Goal: Information Seeking & Learning: Learn about a topic

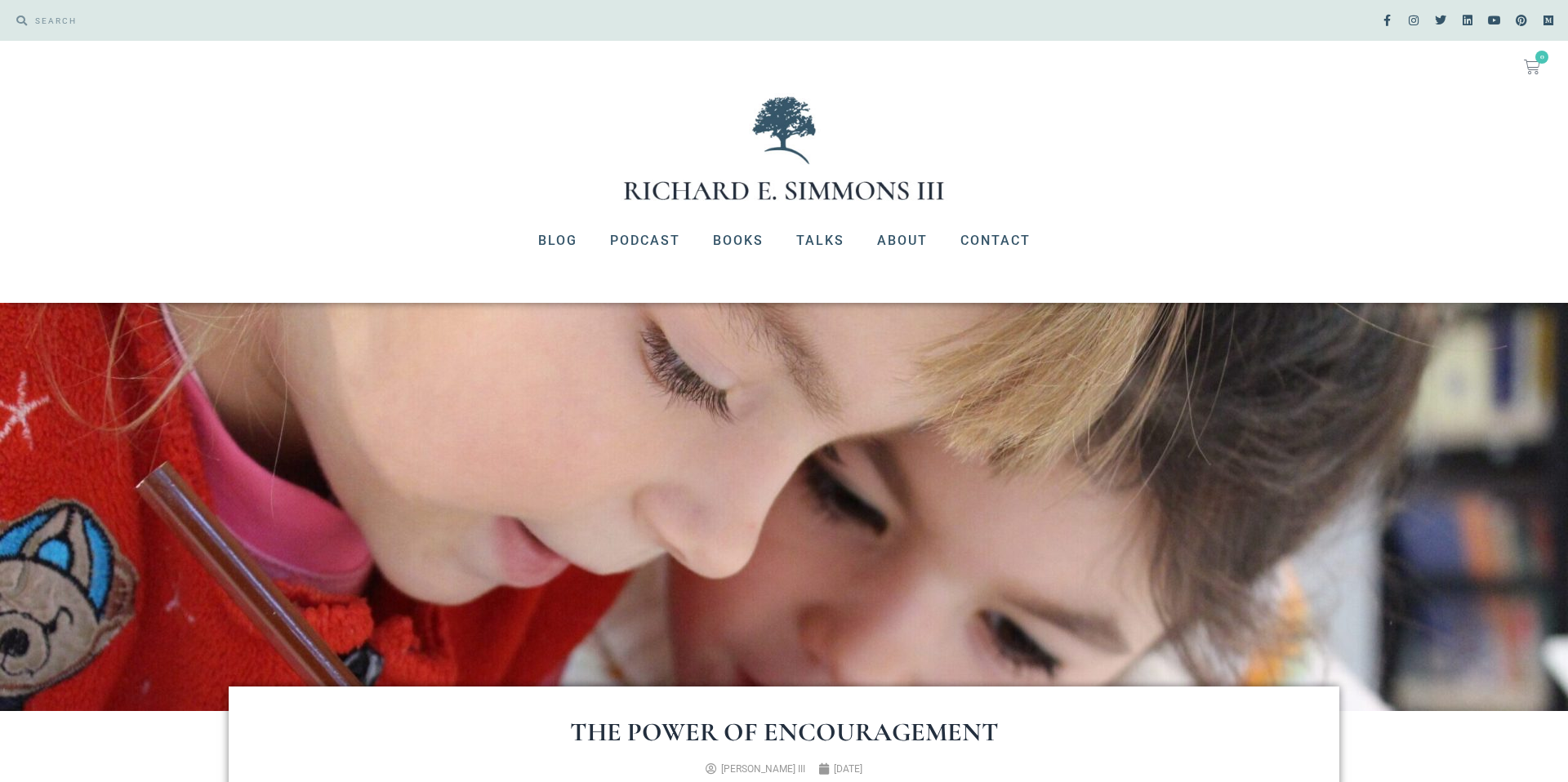
scroll to position [559, 0]
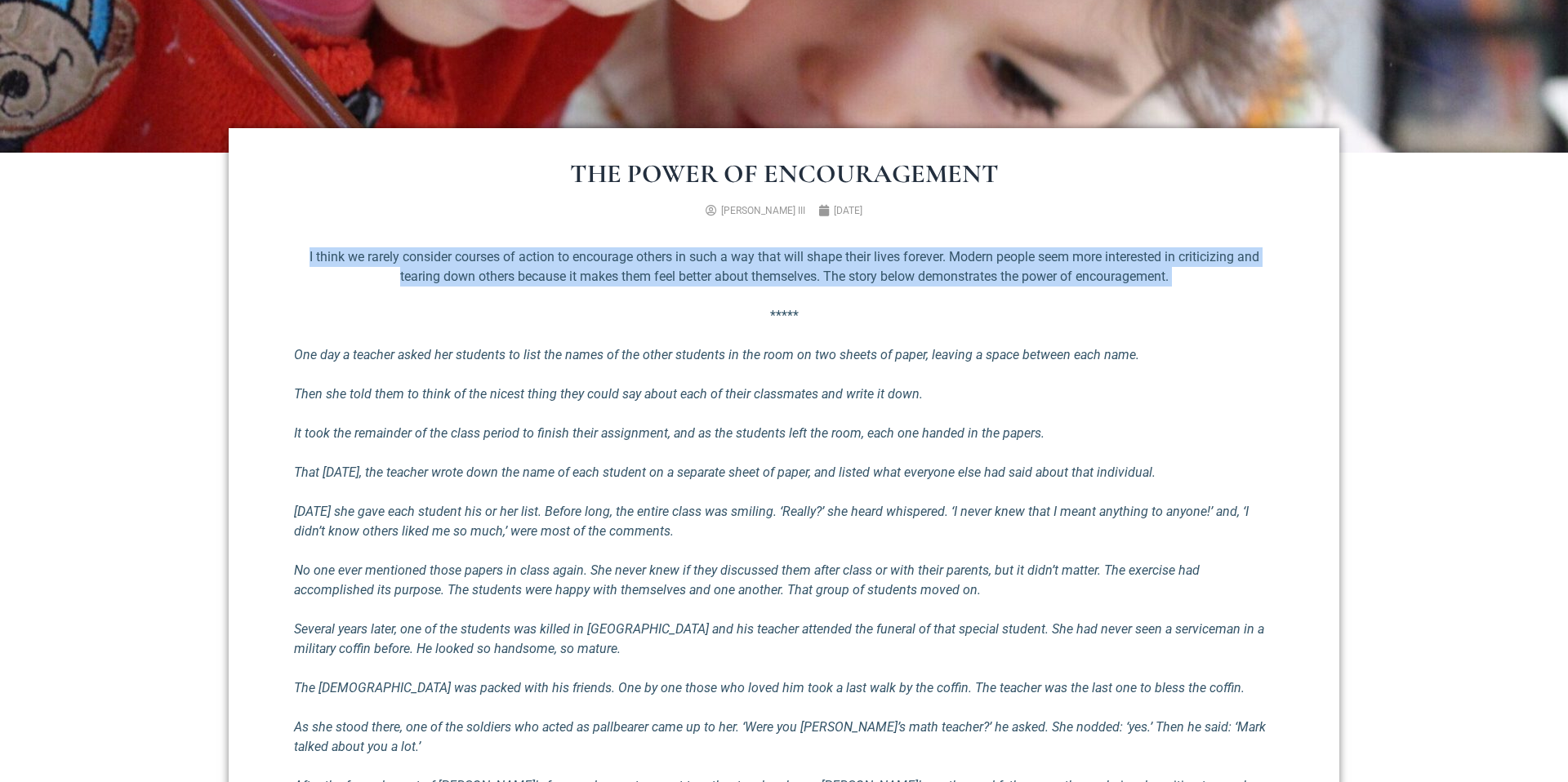
drag, startPoint x: 551, startPoint y: 247, endPoint x: 862, endPoint y: 300, distance: 315.5
click at [862, 300] on div "I think we rarely consider courses of action to encourage others in such a way …" at bounding box center [784, 784] width 980 height 1072
click at [862, 300] on div "I think we rarely consider courses of action to encourage others in such a way …" at bounding box center [784, 784] width 980 height 1072
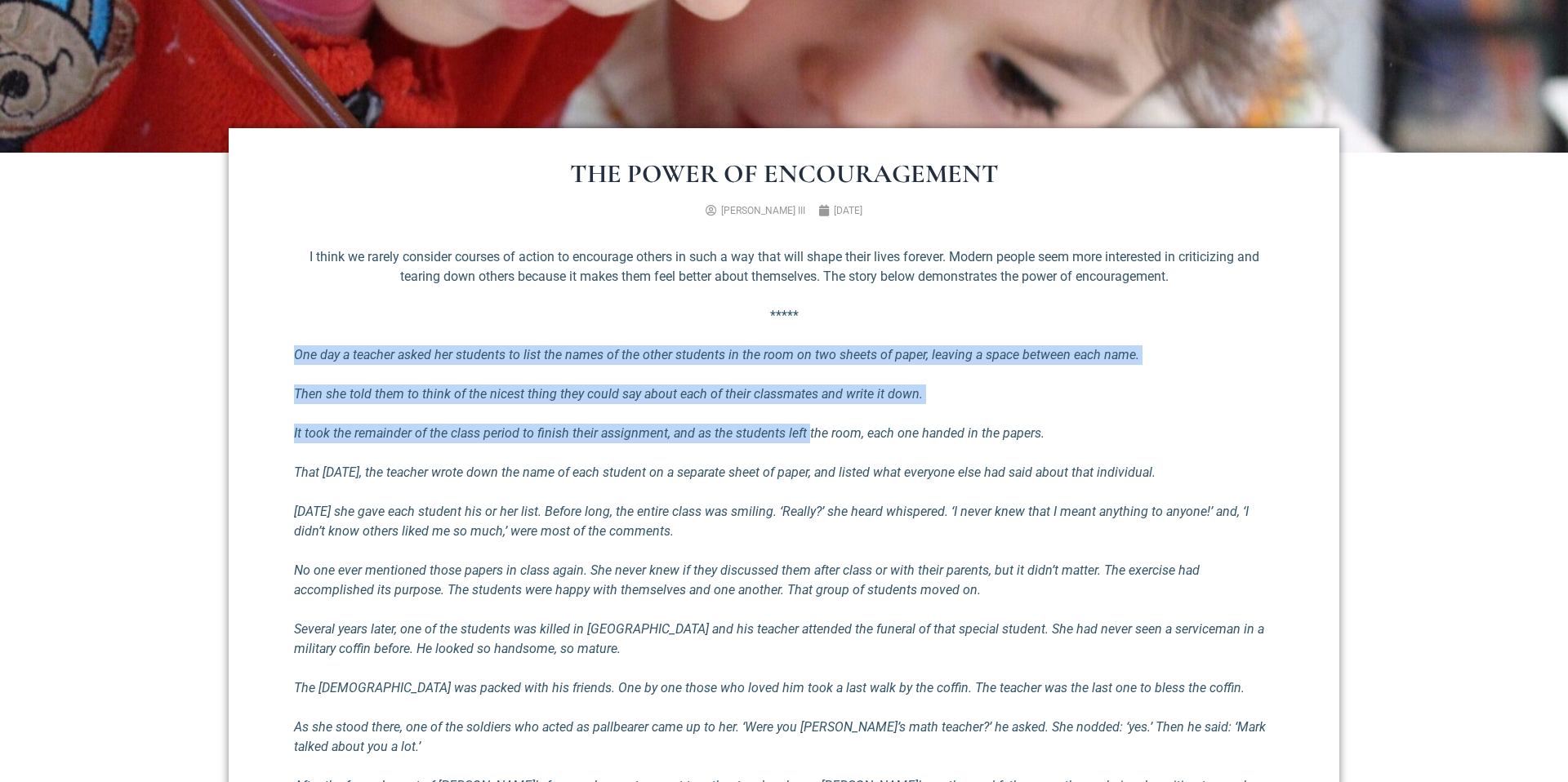
drag, startPoint x: 620, startPoint y: 339, endPoint x: 810, endPoint y: 432, distance: 211.5
click at [809, 432] on div "I think we rarely consider courses of action to encourage others in such a way …" at bounding box center [784, 784] width 980 height 1072
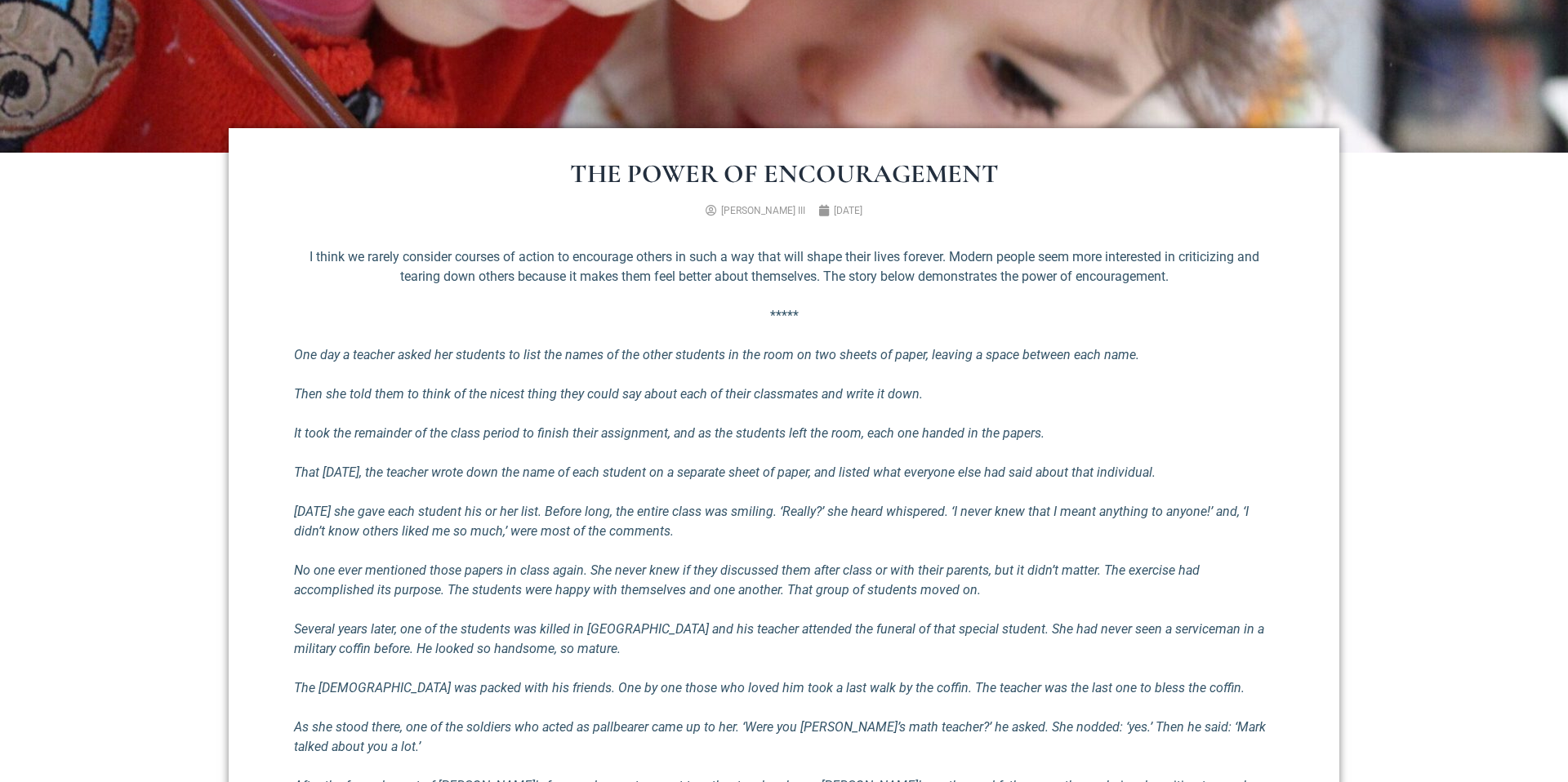
click at [811, 432] on em "It took the remainder of the class period to finish their assignment, and as th…" at bounding box center [669, 433] width 750 height 15
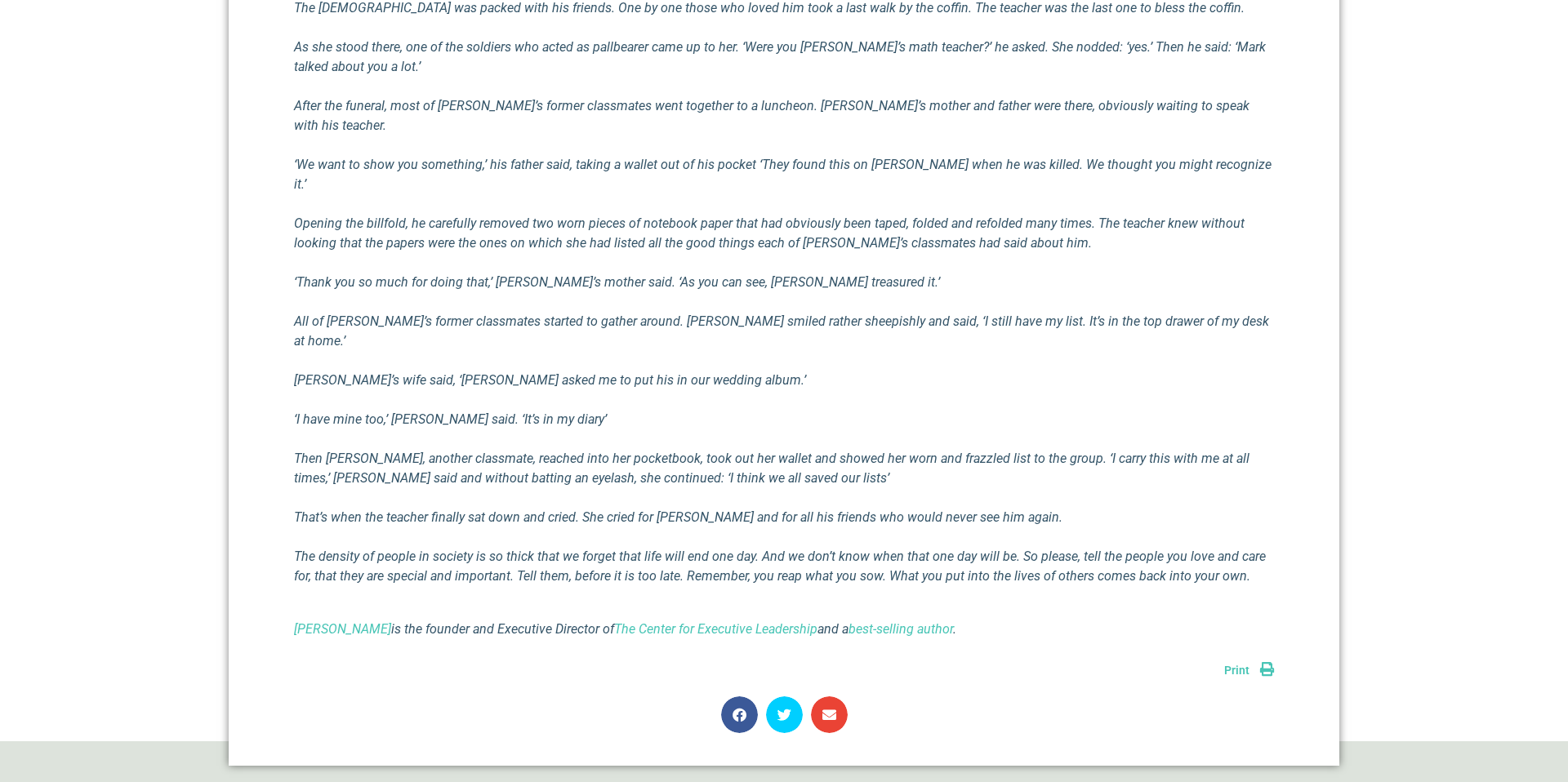
scroll to position [1532, 0]
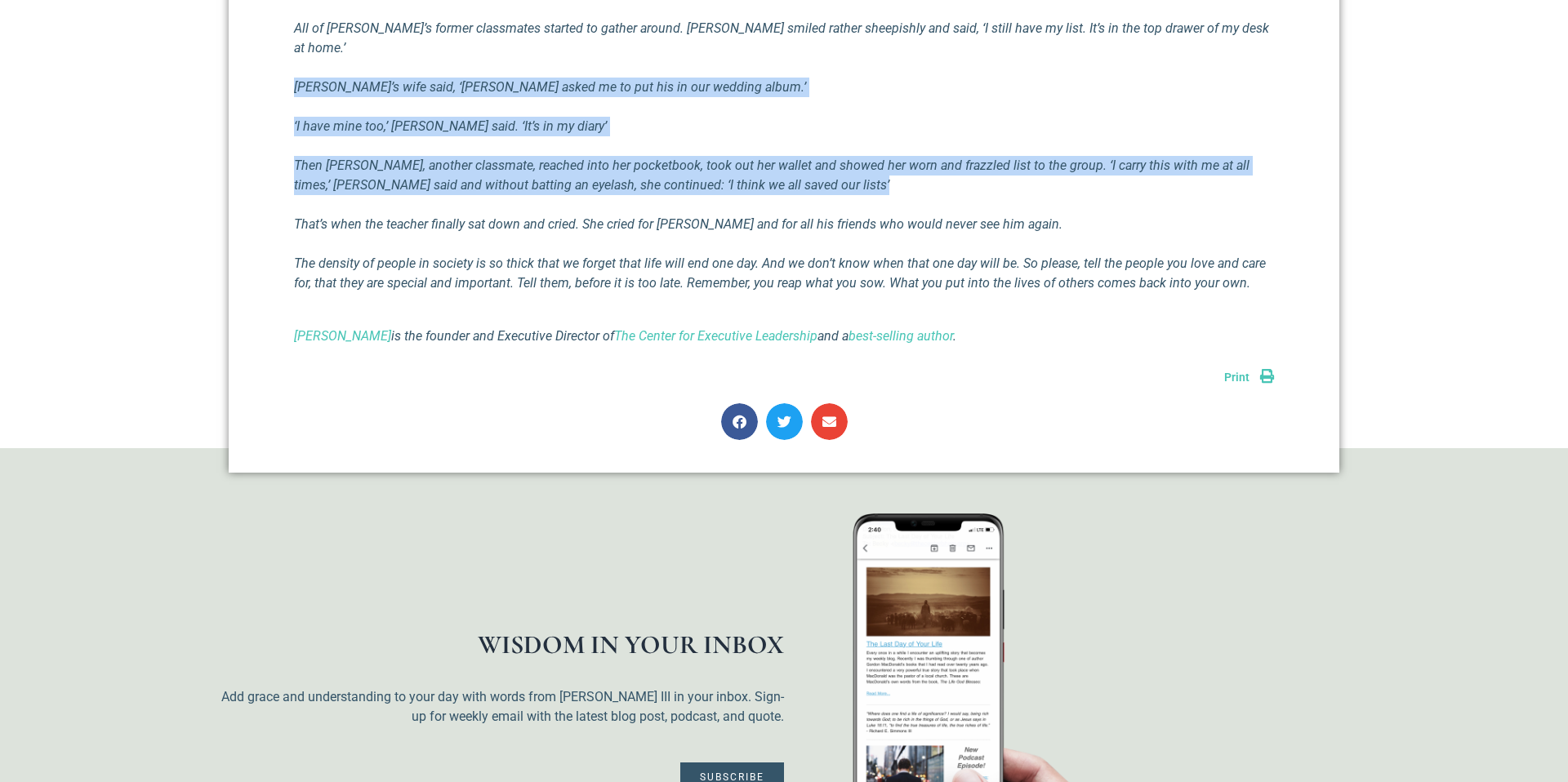
drag, startPoint x: 352, startPoint y: 17, endPoint x: 511, endPoint y: 146, distance: 204.7
drag, startPoint x: 511, startPoint y: 146, endPoint x: 330, endPoint y: 21, distance: 220.0
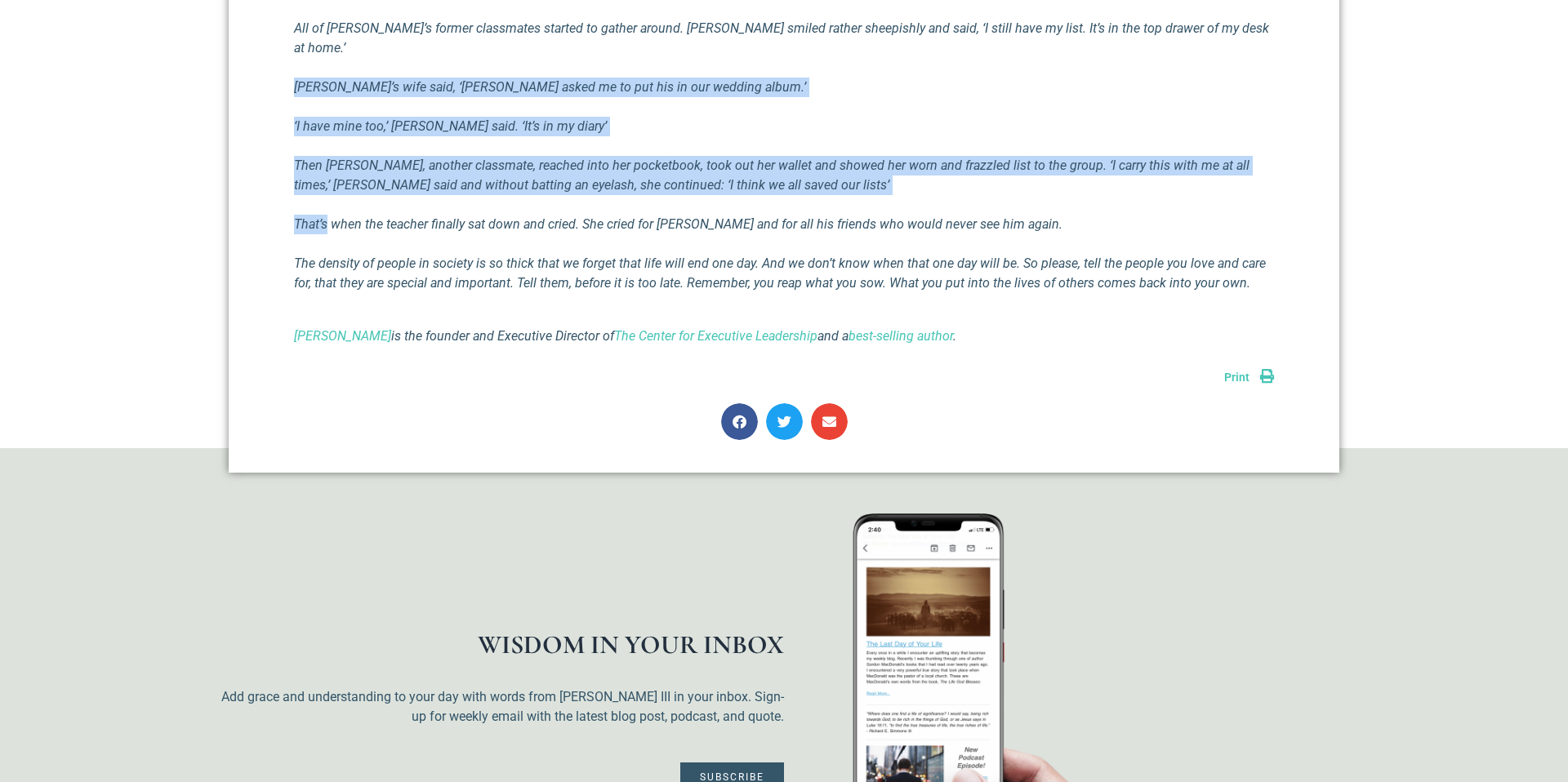
click at [330, 79] on em "[PERSON_NAME]’s wife said, ‘[PERSON_NAME] asked me to put his in our wedding al…" at bounding box center [550, 87] width 512 height 15
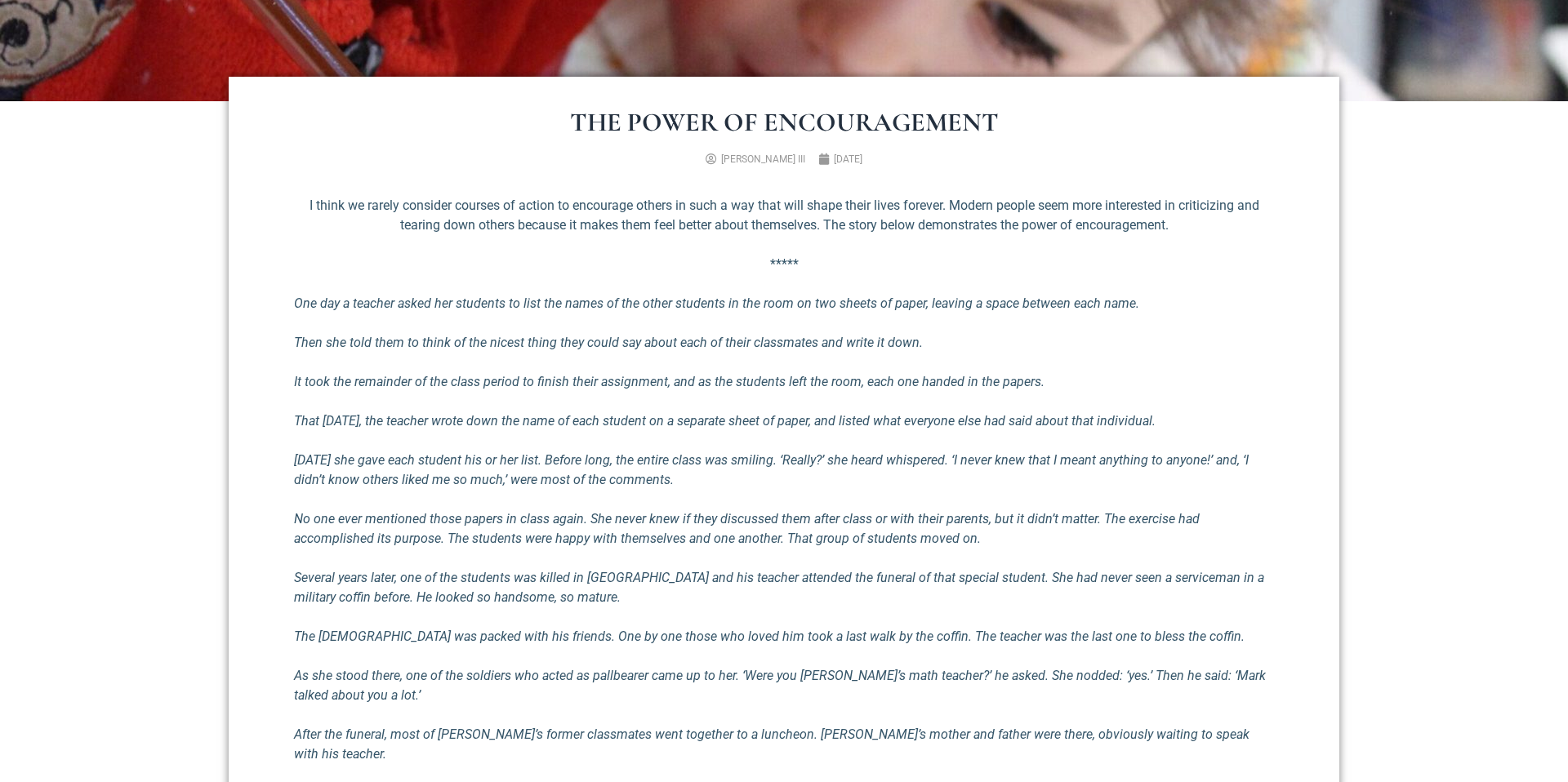
scroll to position [495, 0]
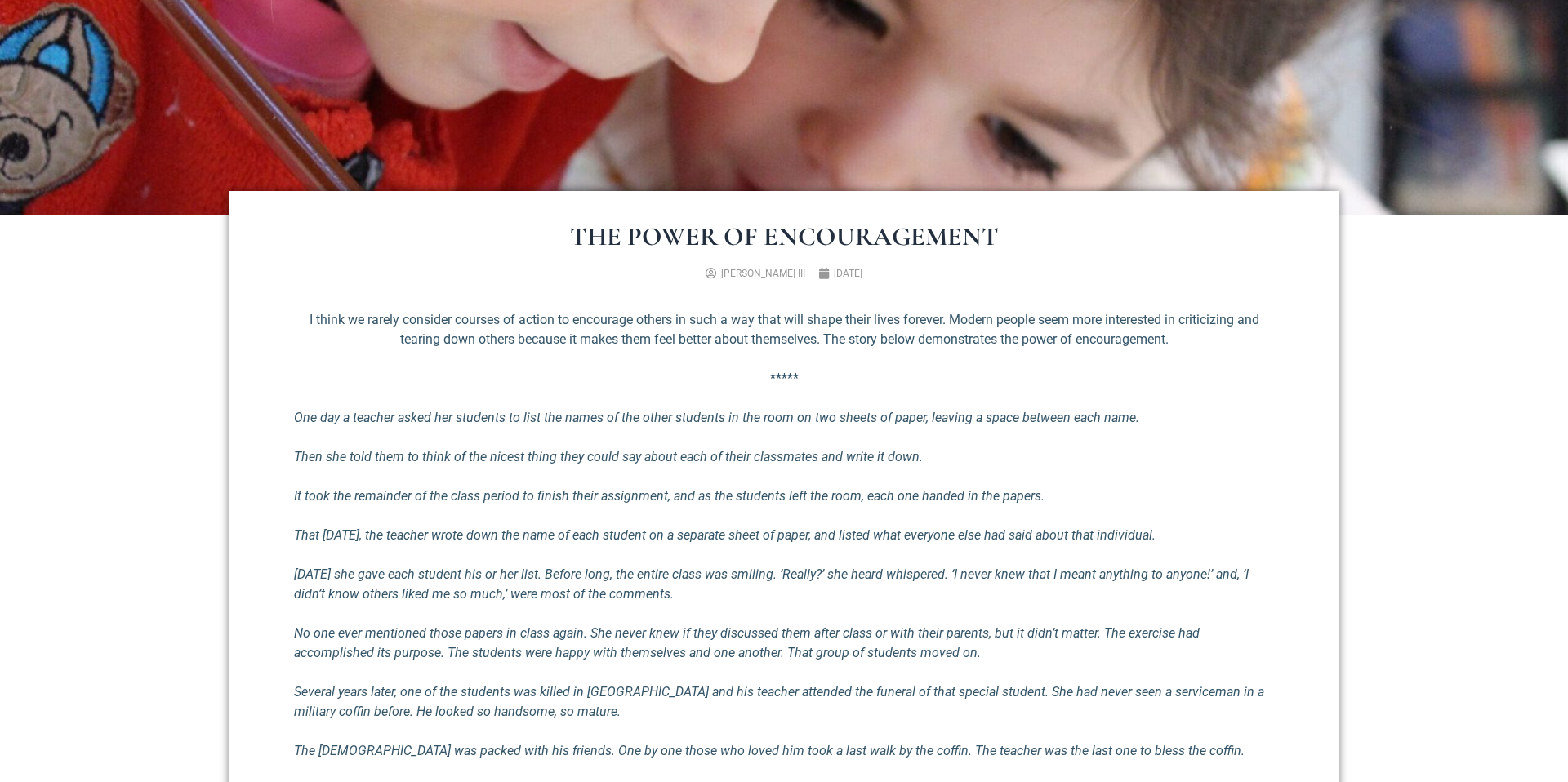
drag, startPoint x: 658, startPoint y: 415, endPoint x: 863, endPoint y: 427, distance: 205.4
click at [862, 427] on p "One day a teacher asked her students to list the names of the other students in…" at bounding box center [784, 417] width 980 height 19
click at [863, 427] on p "One day a teacher asked her students to list the names of the other students in…" at bounding box center [784, 417] width 980 height 19
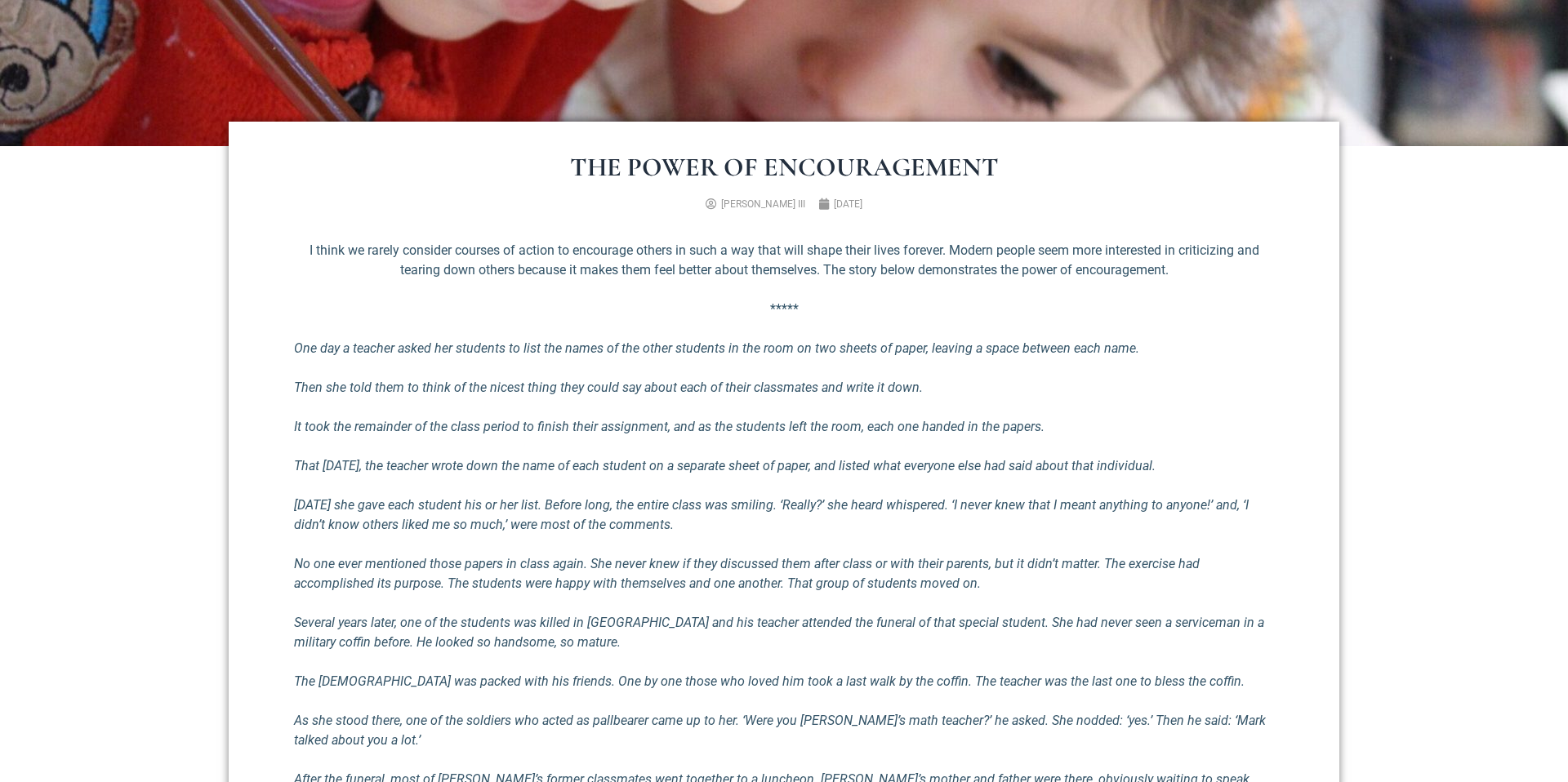
scroll to position [568, 0]
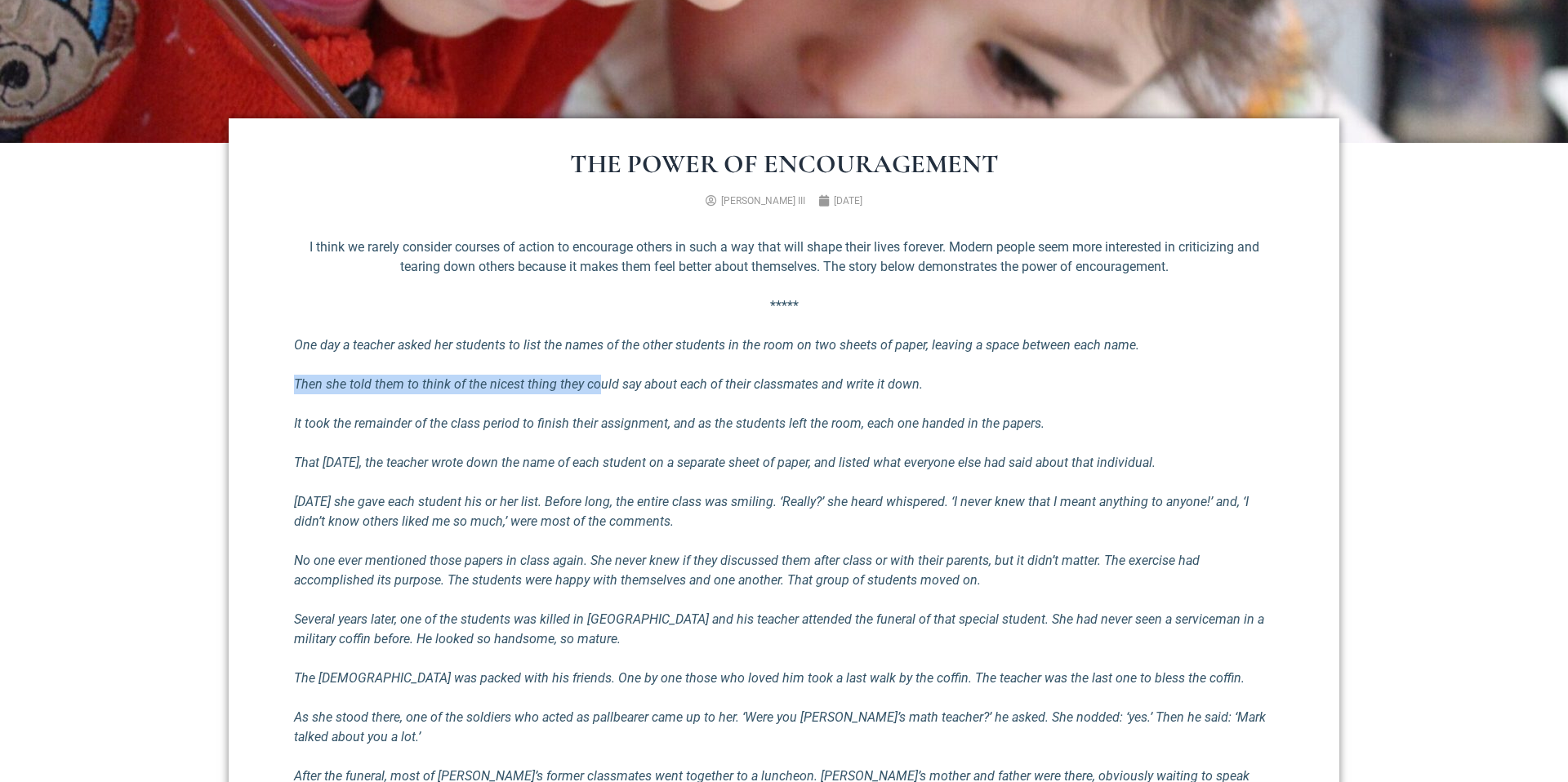
drag, startPoint x: 503, startPoint y: 372, endPoint x: 599, endPoint y: 389, distance: 97.5
click at [599, 389] on div "I think we rarely consider courses of action to encourage others in such a way …" at bounding box center [784, 774] width 980 height 1072
click at [599, 389] on em "Then she told them to think of the nicest thing they could say about each of th…" at bounding box center [609, 384] width 629 height 15
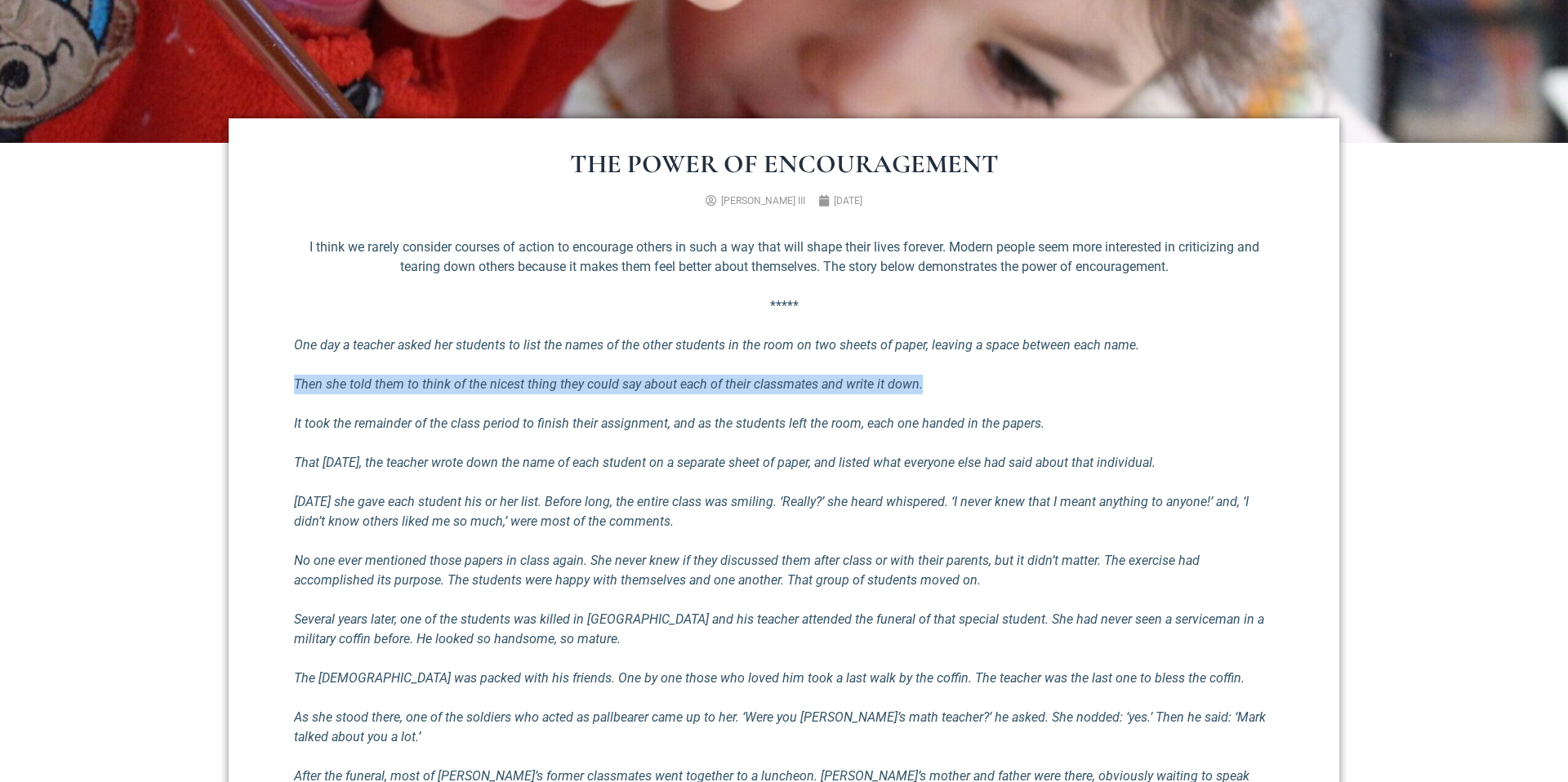
click at [599, 389] on em "Then she told them to think of the nicest thing they could say about each of th…" at bounding box center [609, 384] width 629 height 15
drag, startPoint x: 602, startPoint y: 399, endPoint x: 579, endPoint y: 367, distance: 39.4
click at [579, 367] on div "I think we rarely consider courses of action to encourage others in such a way …" at bounding box center [784, 774] width 980 height 1072
click at [579, 366] on div "I think we rarely consider courses of action to encourage others in such a way …" at bounding box center [784, 774] width 980 height 1072
drag, startPoint x: 579, startPoint y: 366, endPoint x: 641, endPoint y: 391, distance: 66.9
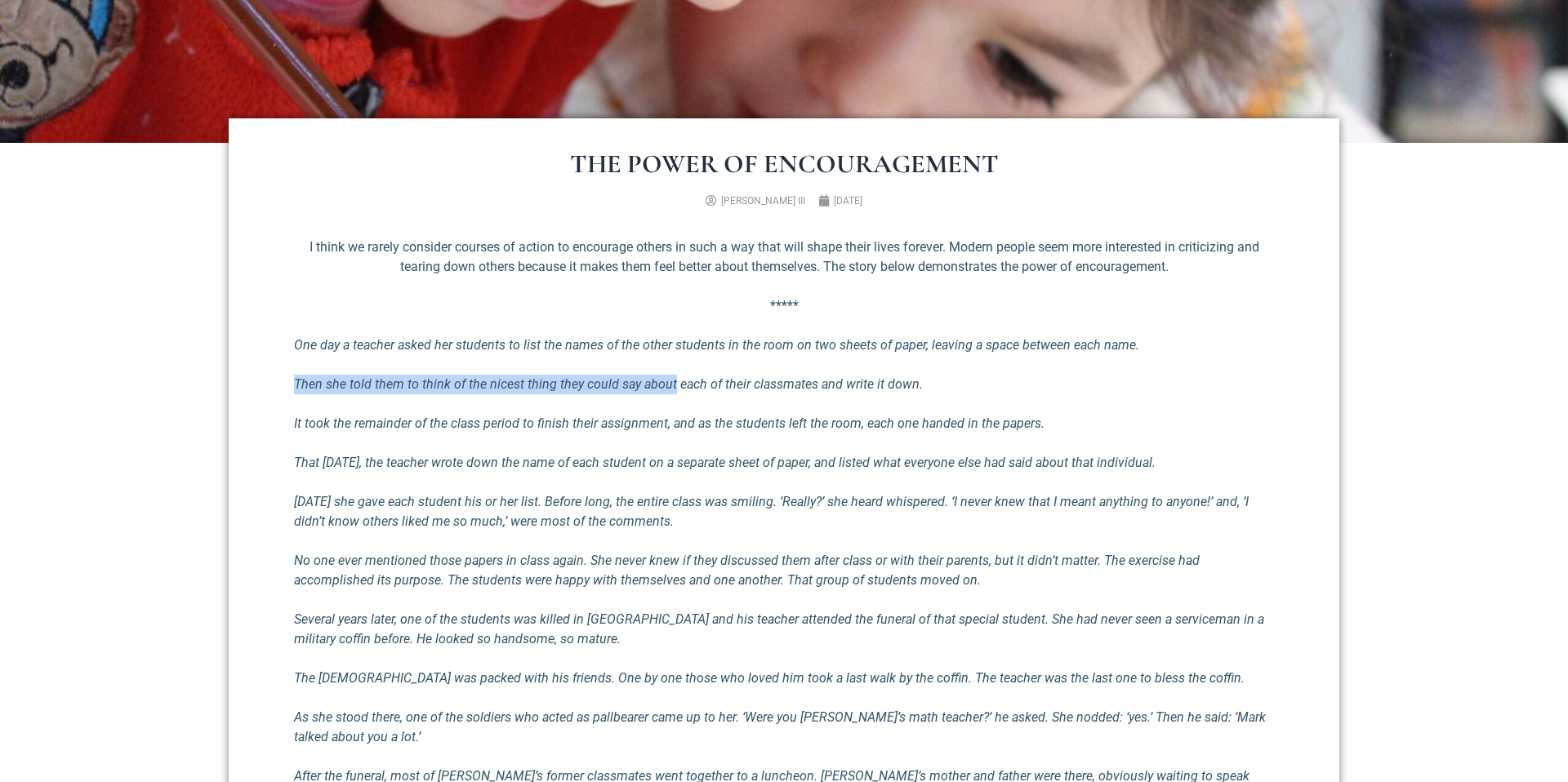
click at [641, 391] on div "I think we rarely consider courses of action to encourage others in such a way …" at bounding box center [784, 774] width 980 height 1072
click at [642, 391] on em "Then she told them to think of the nicest thing they could say about each of th…" at bounding box center [609, 384] width 629 height 15
click at [611, 399] on div "I think we rarely consider courses of action to encourage others in such a way …" at bounding box center [784, 774] width 980 height 1072
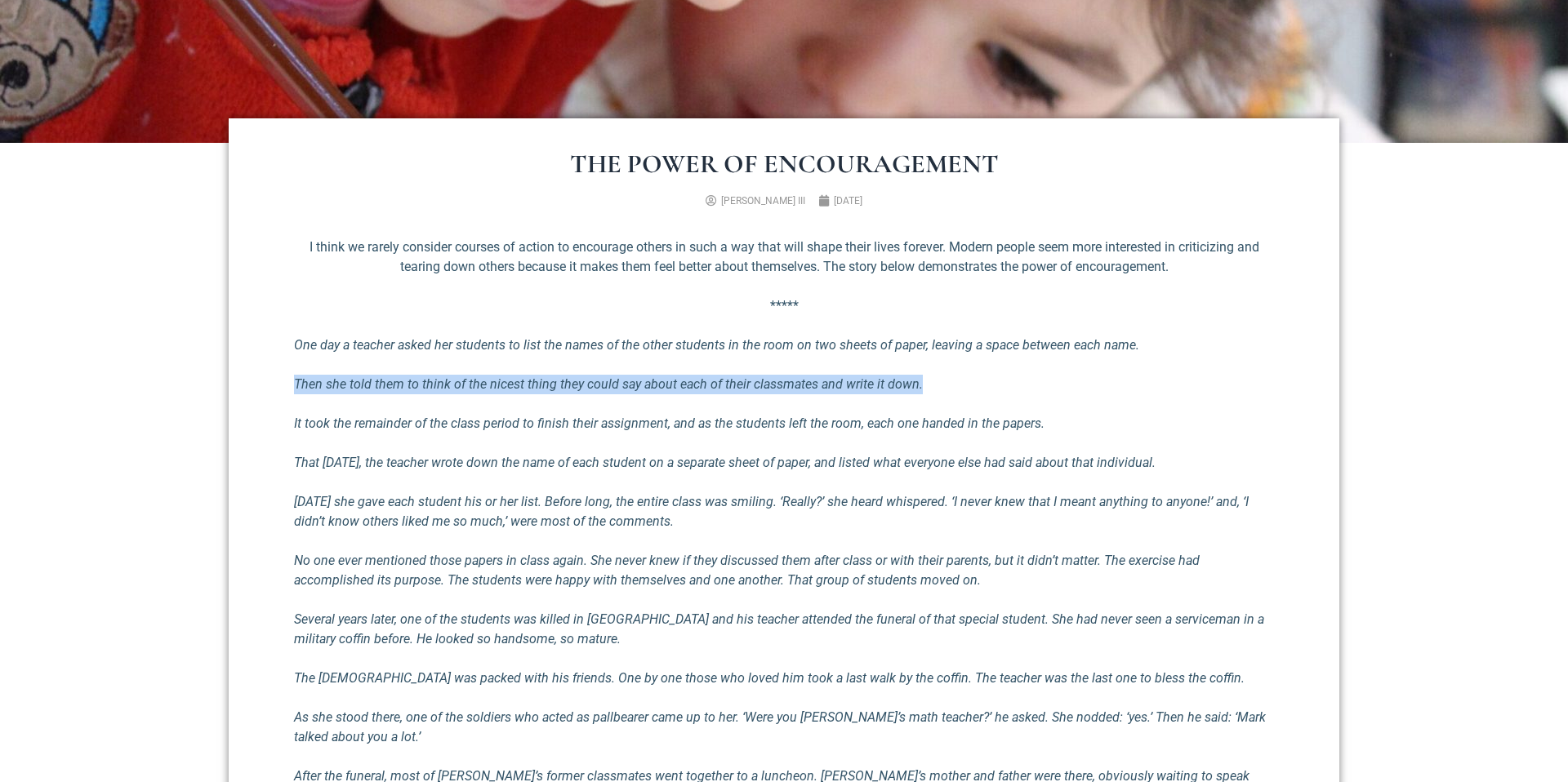
drag, startPoint x: 609, startPoint y: 404, endPoint x: 586, endPoint y: 365, distance: 45.3
click at [586, 365] on div "I think we rarely consider courses of action to encourage others in such a way …" at bounding box center [784, 774] width 980 height 1072
click at [585, 364] on div "I think we rarely consider courses of action to encourage others in such a way …" at bounding box center [784, 774] width 980 height 1072
drag, startPoint x: 599, startPoint y: 375, endPoint x: 673, endPoint y: 406, distance: 80.2
click at [673, 406] on div "I think we rarely consider courses of action to encourage others in such a way …" at bounding box center [784, 774] width 980 height 1072
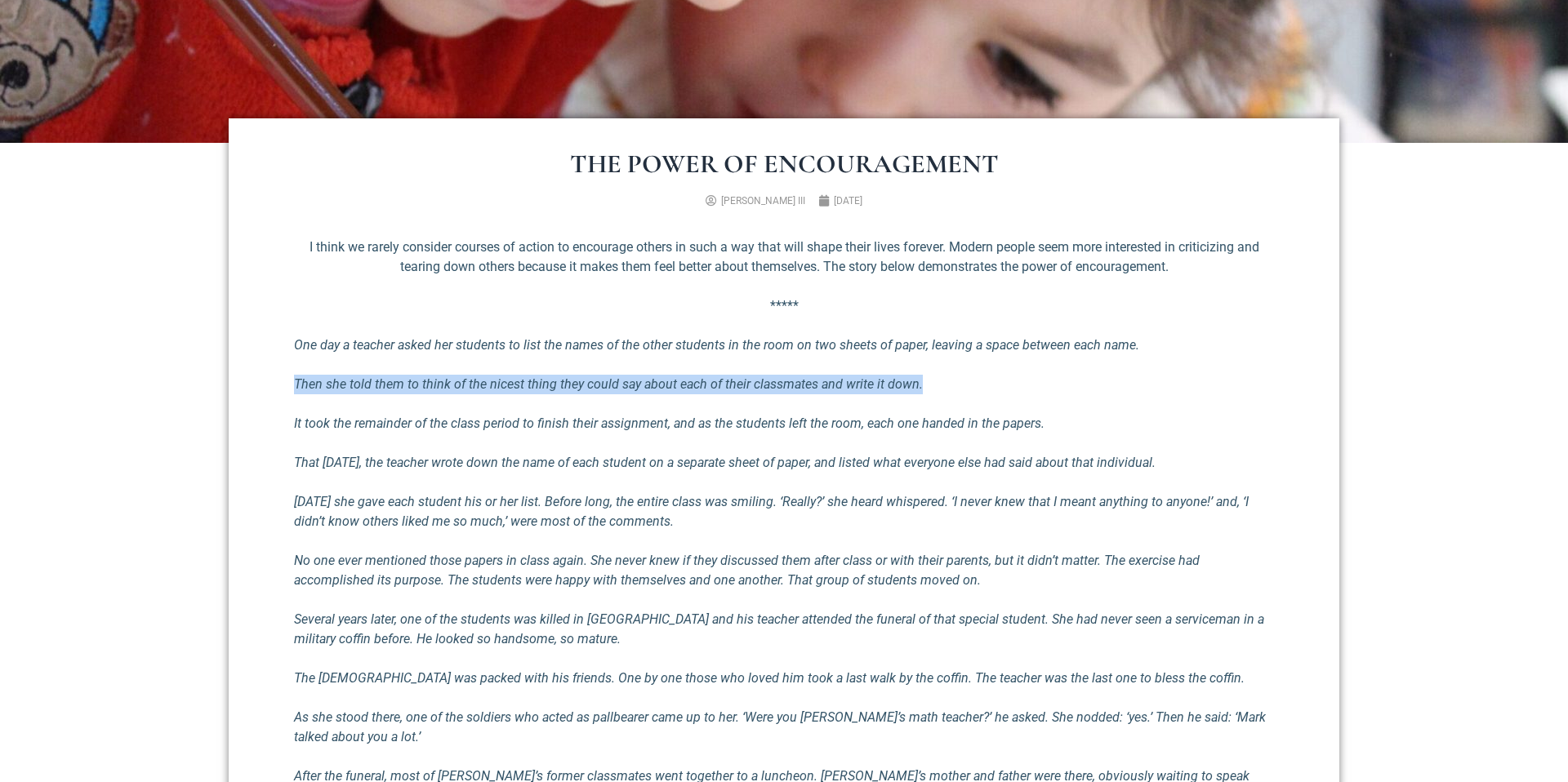
click at [674, 407] on div "I think we rarely consider courses of action to encourage others in such a way …" at bounding box center [784, 774] width 980 height 1072
drag, startPoint x: 674, startPoint y: 407, endPoint x: 642, endPoint y: 371, distance: 48.2
click at [642, 371] on div "I think we rarely consider courses of action to encourage others in such a way …" at bounding box center [784, 774] width 980 height 1072
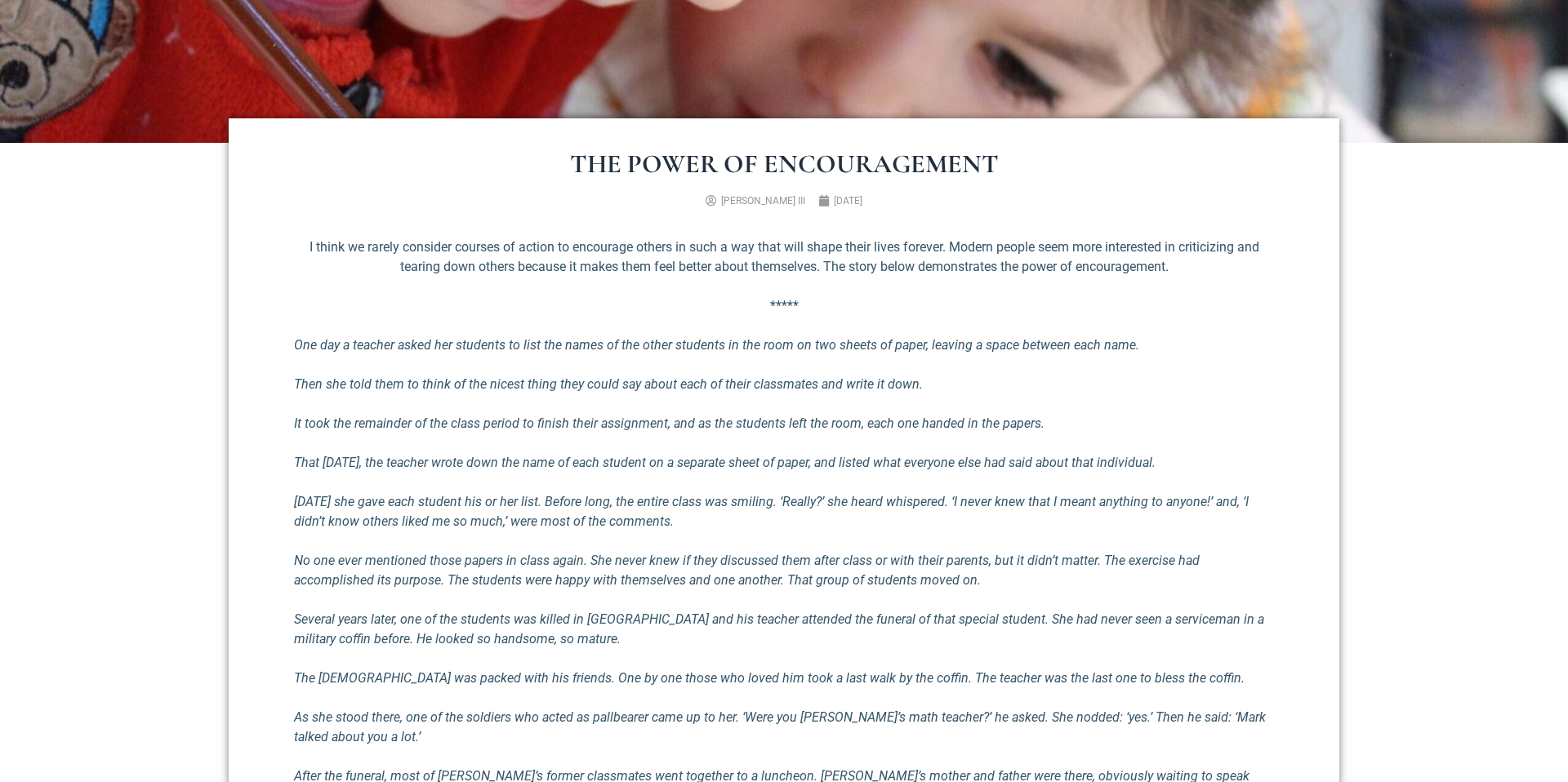
click at [642, 370] on div "I think we rarely consider courses of action to encourage others in such a way …" at bounding box center [784, 774] width 980 height 1072
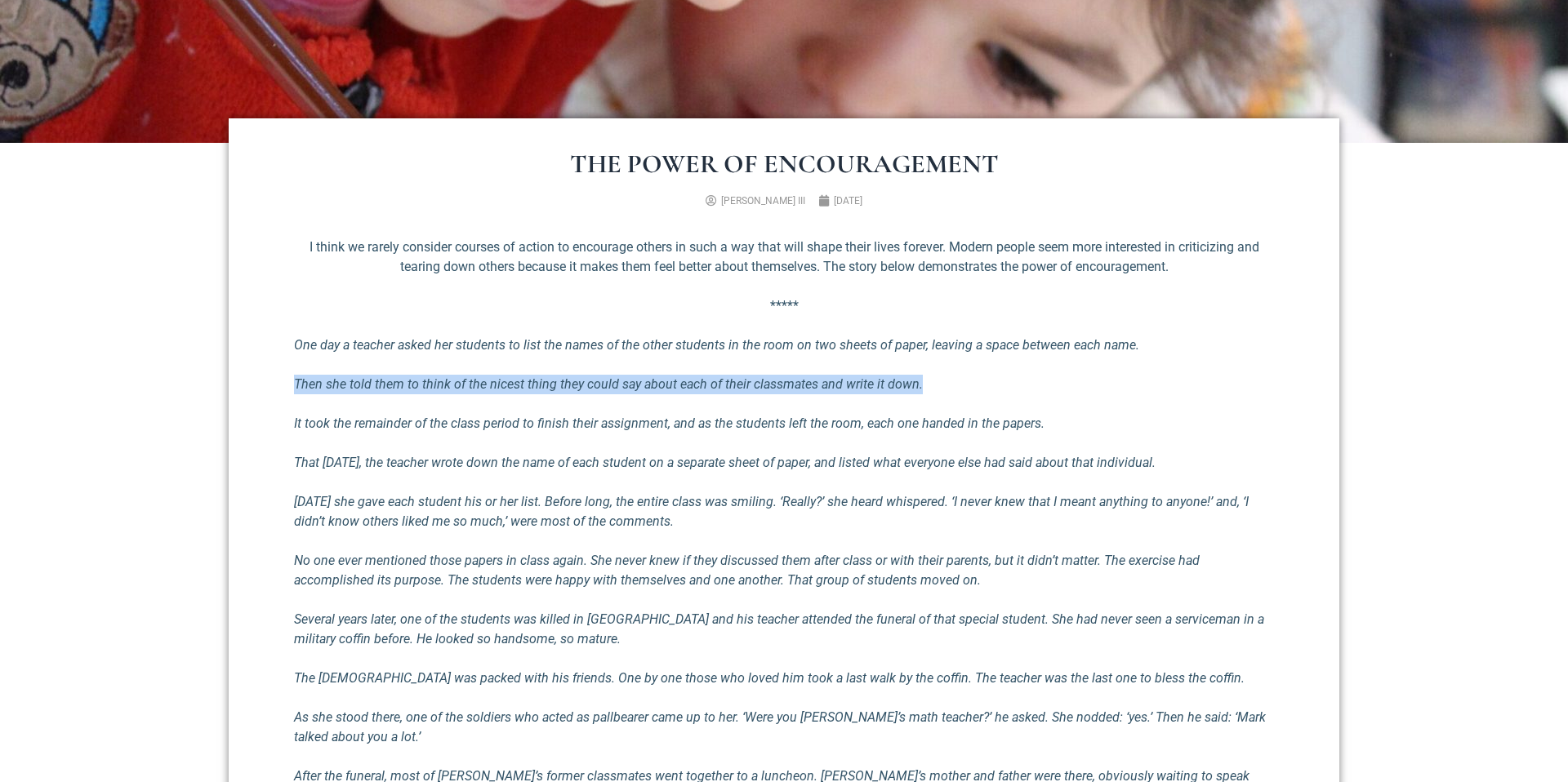
drag, startPoint x: 658, startPoint y: 376, endPoint x: 731, endPoint y: 400, distance: 76.8
click at [731, 400] on div "I think we rarely consider courses of action to encourage others in such a way …" at bounding box center [784, 774] width 980 height 1072
click at [732, 401] on div "I think we rarely consider courses of action to encourage others in such a way …" at bounding box center [784, 774] width 980 height 1072
drag, startPoint x: 732, startPoint y: 401, endPoint x: 706, endPoint y: 365, distance: 44.4
click at [706, 365] on div "I think we rarely consider courses of action to encourage others in such a way …" at bounding box center [784, 774] width 980 height 1072
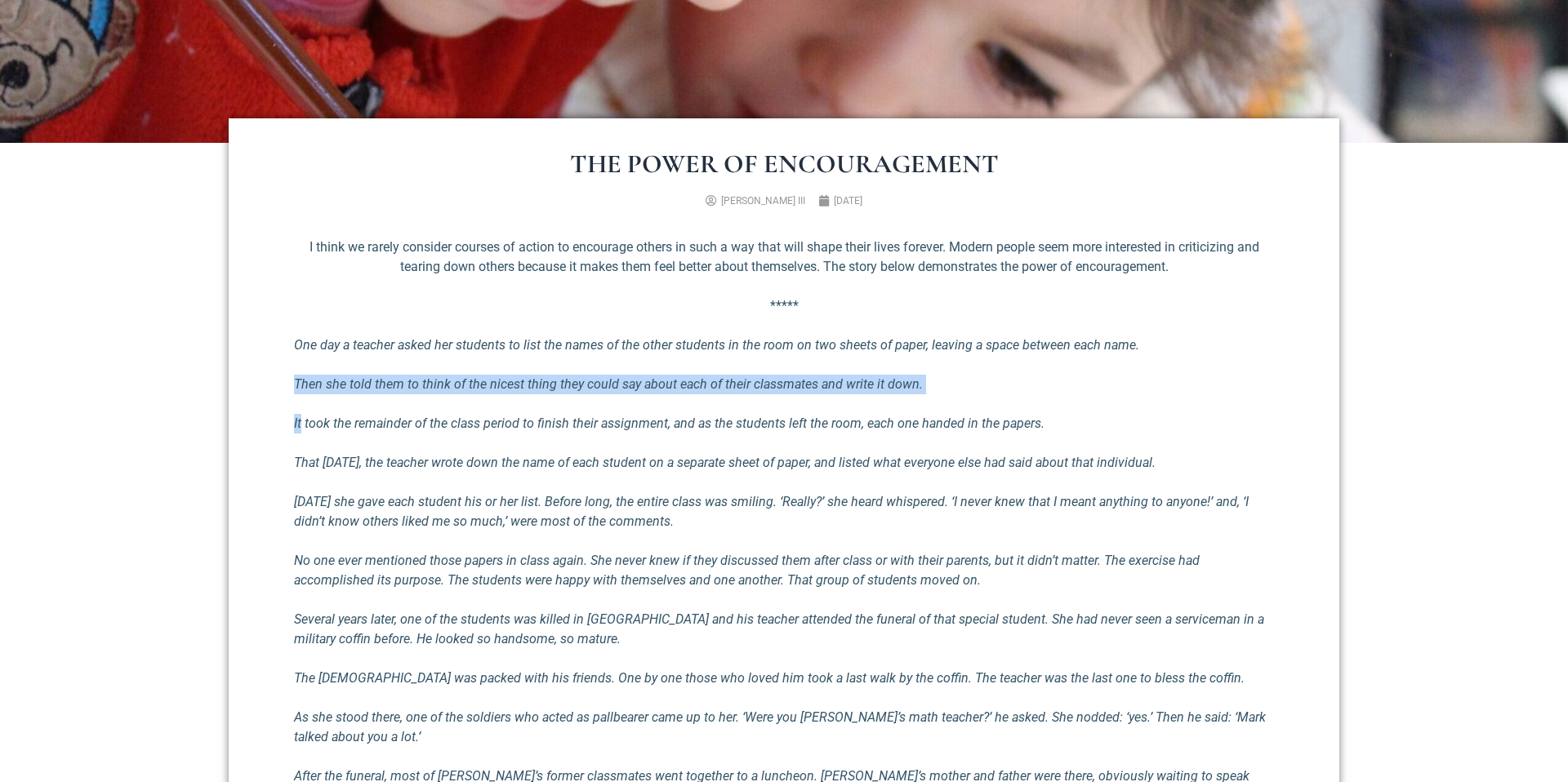
click at [706, 365] on div "I think we rarely consider courses of action to encourage others in such a way …" at bounding box center [784, 774] width 980 height 1072
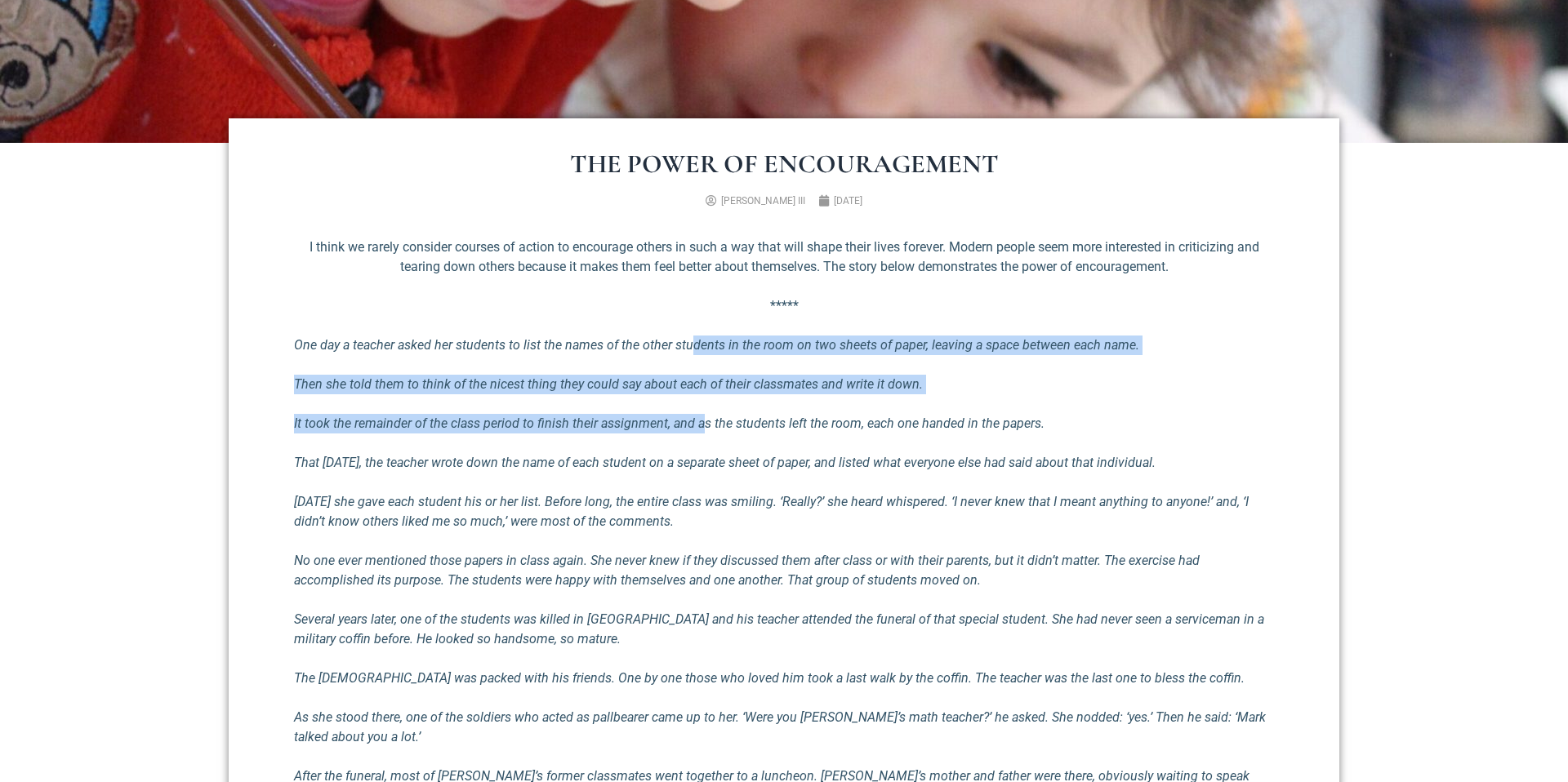
drag, startPoint x: 701, startPoint y: 420, endPoint x: 689, endPoint y: 347, distance: 74.0
click at [690, 347] on div "I think we rarely consider courses of action to encourage others in such a way …" at bounding box center [784, 774] width 980 height 1072
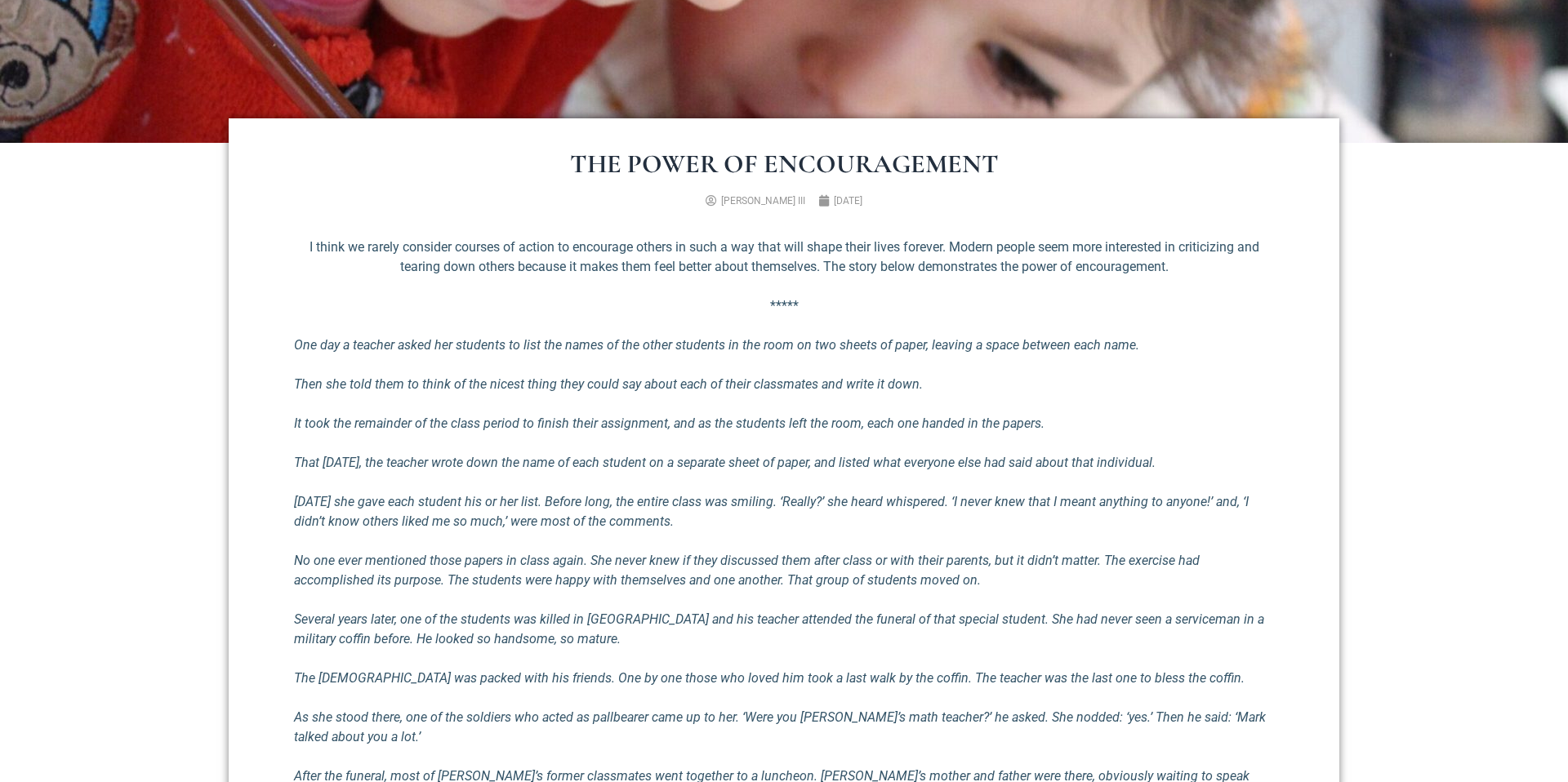
click at [689, 347] on em "One day a teacher asked her students to list the names of the other students in…" at bounding box center [717, 345] width 846 height 15
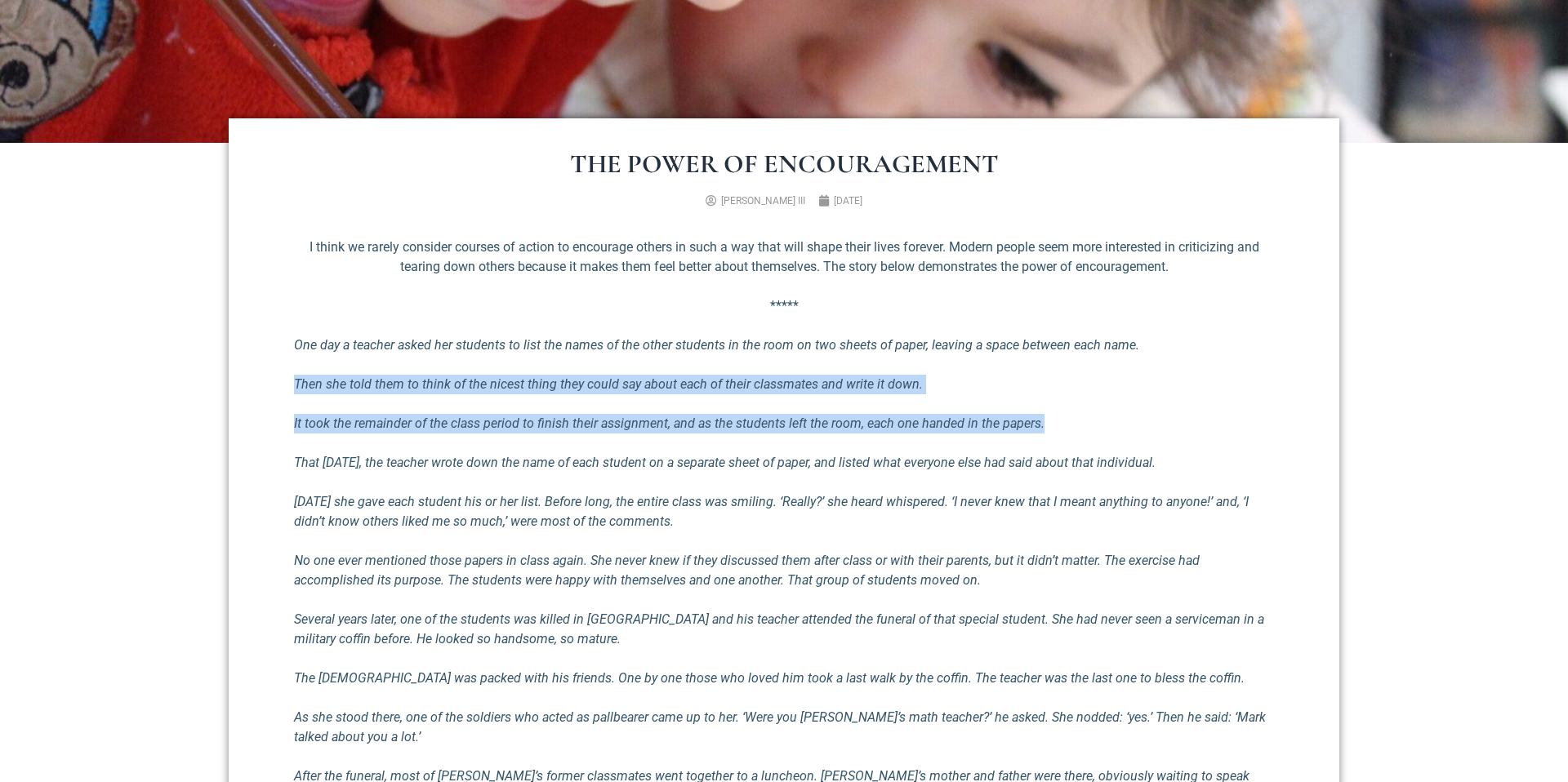
drag, startPoint x: 706, startPoint y: 381, endPoint x: 749, endPoint y: 453, distance: 83.9
click at [749, 453] on div "I think we rarely consider courses of action to encourage others in such a way …" at bounding box center [784, 774] width 980 height 1072
click at [749, 453] on p "That [DATE], the teacher wrote down the name of each student on a separate shee…" at bounding box center [784, 463] width 980 height 19
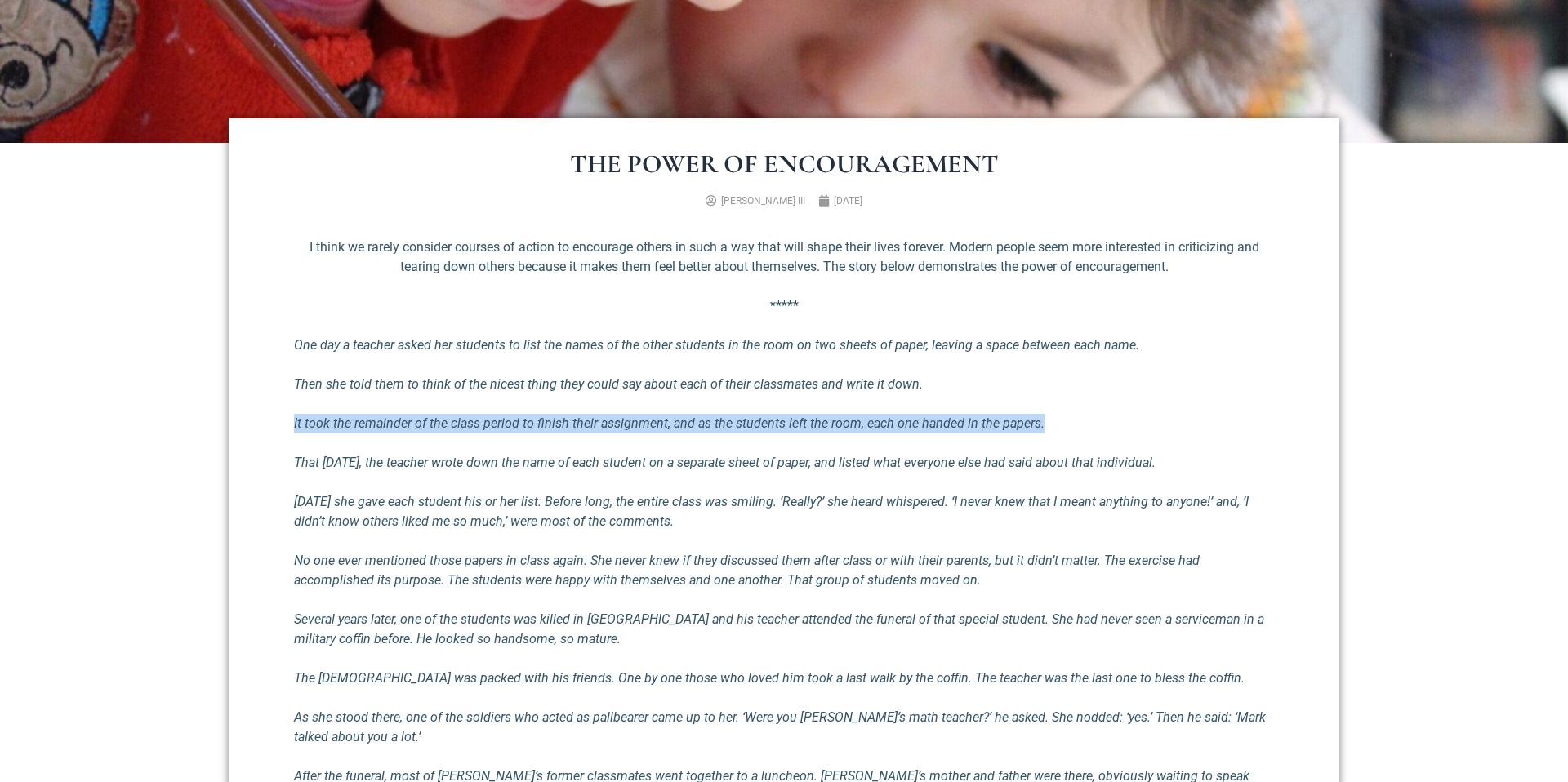
drag, startPoint x: 724, startPoint y: 442, endPoint x: 666, endPoint y: 394, distance: 75.3
click at [666, 394] on div "I think we rarely consider courses of action to encourage others in such a way …" at bounding box center [784, 774] width 980 height 1072
click at [666, 395] on div "I think we rarely consider courses of action to encourage others in such a way …" at bounding box center [784, 774] width 980 height 1072
drag, startPoint x: 665, startPoint y: 401, endPoint x: 903, endPoint y: 444, distance: 241.9
click at [903, 444] on div "I think we rarely consider courses of action to encourage others in such a way …" at bounding box center [784, 774] width 980 height 1072
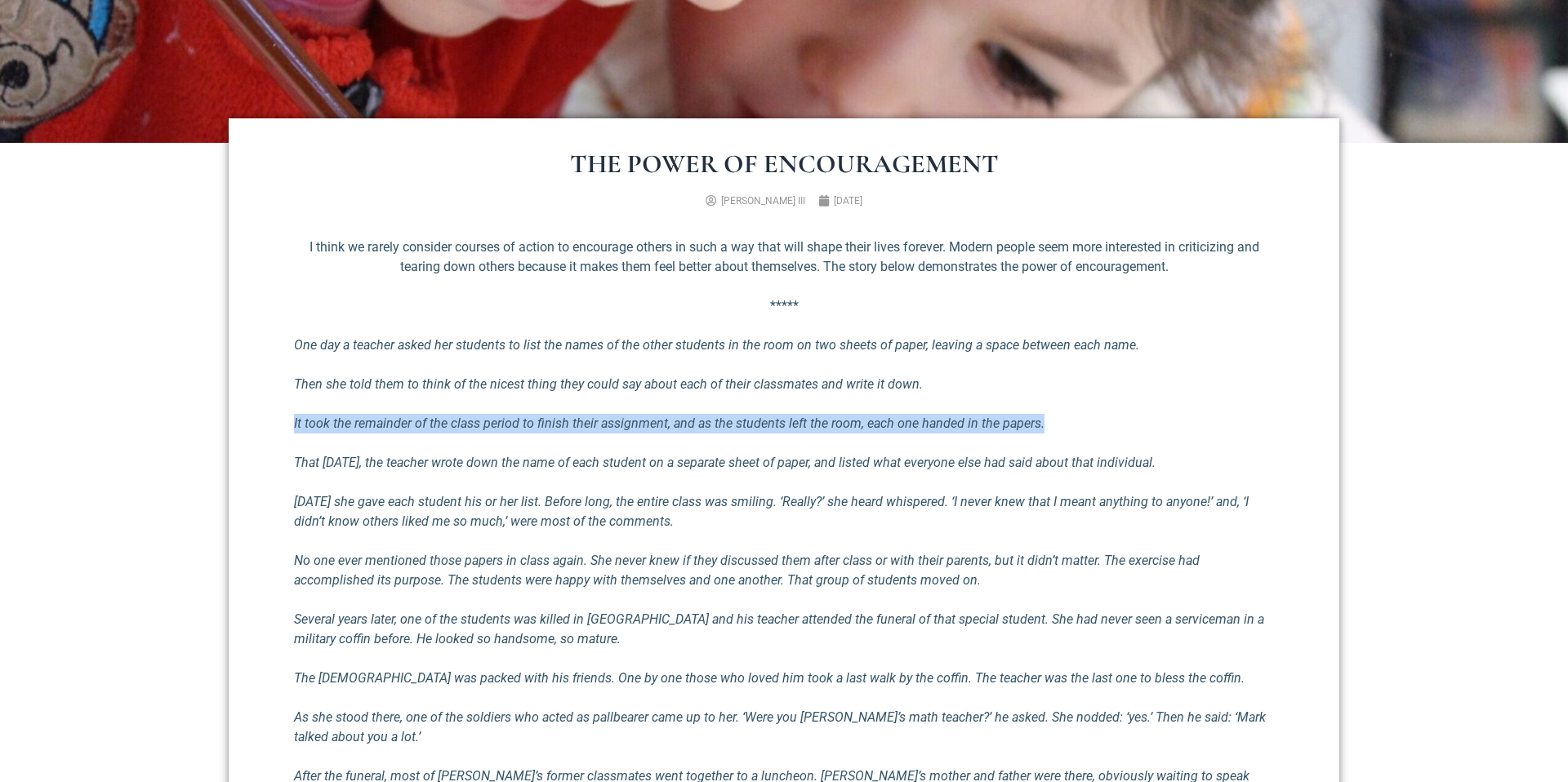
click at [903, 444] on div "I think we rarely consider courses of action to encourage others in such a way …" at bounding box center [784, 774] width 980 height 1072
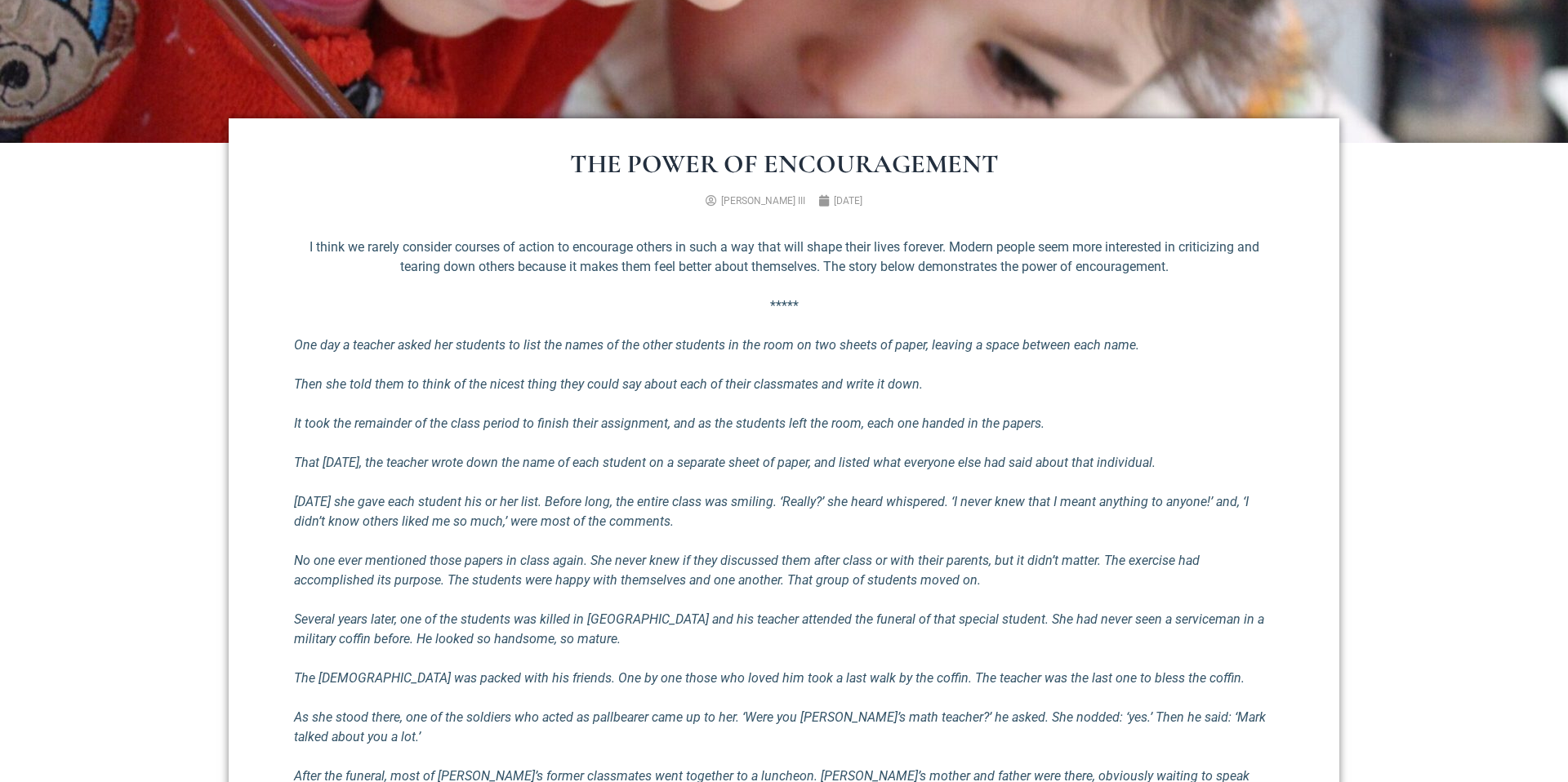
click at [903, 444] on div "I think we rarely consider courses of action to encourage others in such a way …" at bounding box center [784, 774] width 980 height 1072
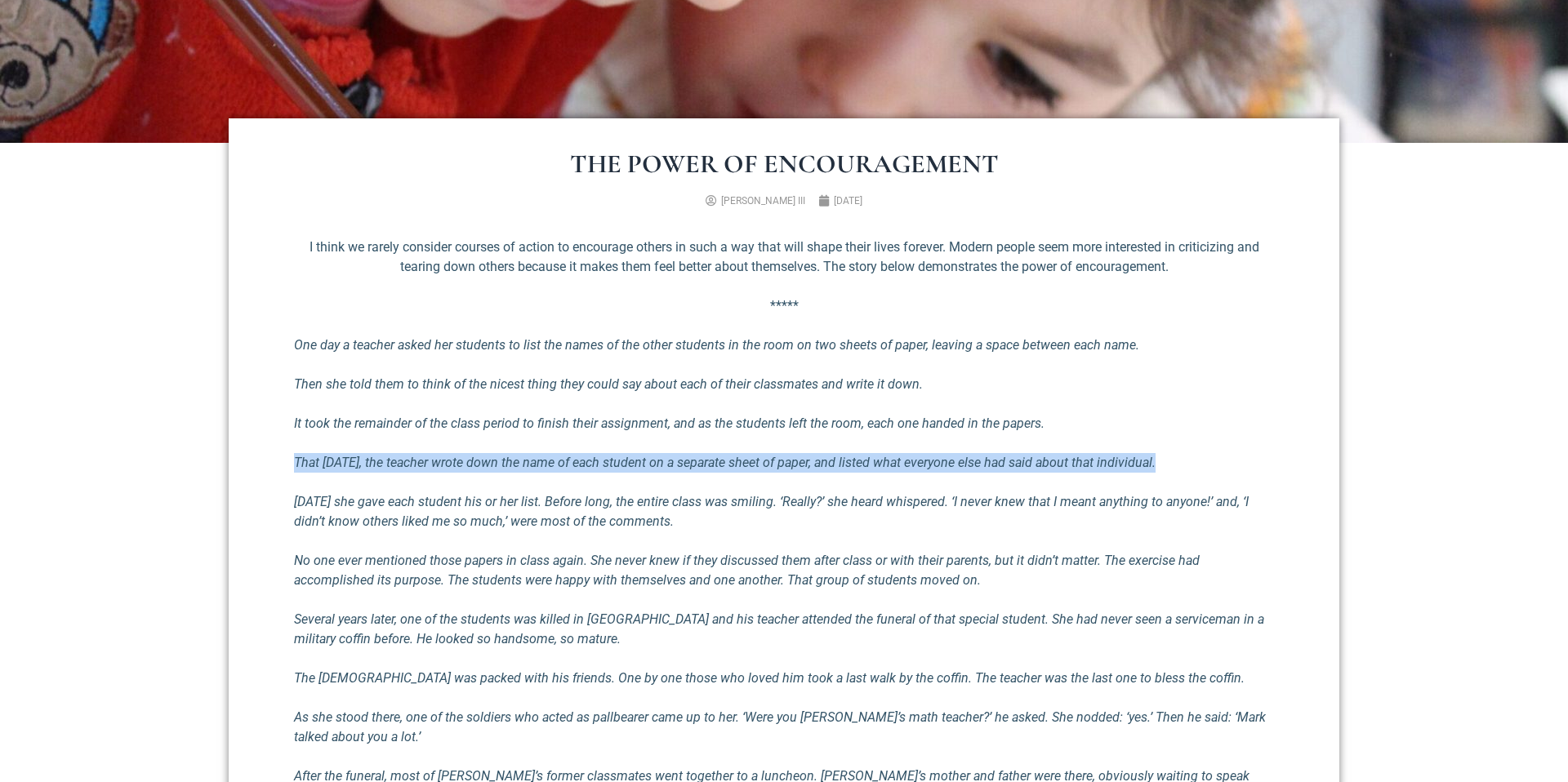
click at [903, 444] on div "I think we rarely consider courses of action to encourage others in such a way …" at bounding box center [784, 774] width 980 height 1072
click at [894, 441] on div "I think we rarely consider courses of action to encourage others in such a way …" at bounding box center [784, 774] width 980 height 1072
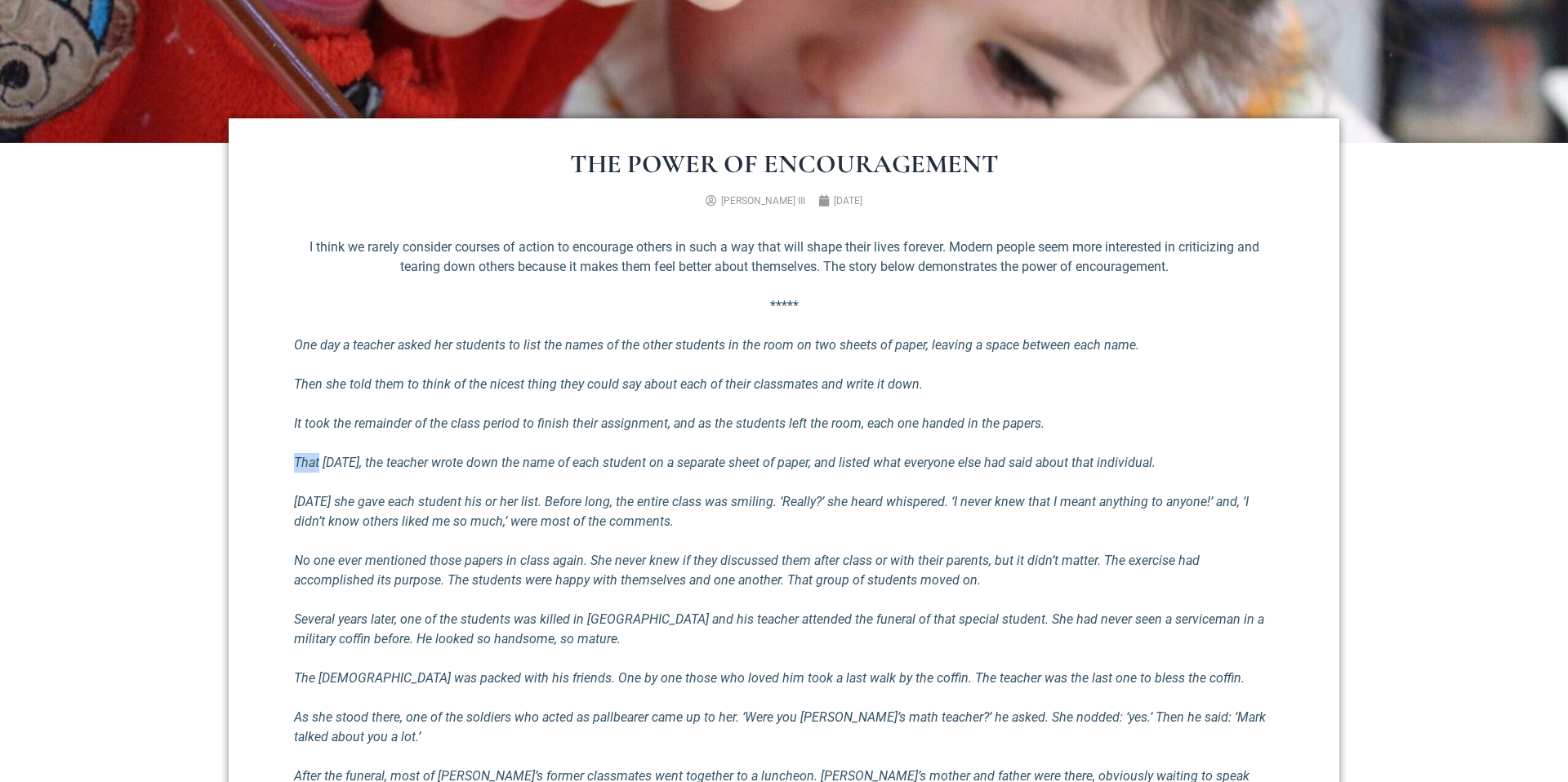
click at [894, 441] on div "I think we rarely consider courses of action to encourage others in such a way …" at bounding box center [784, 774] width 980 height 1072
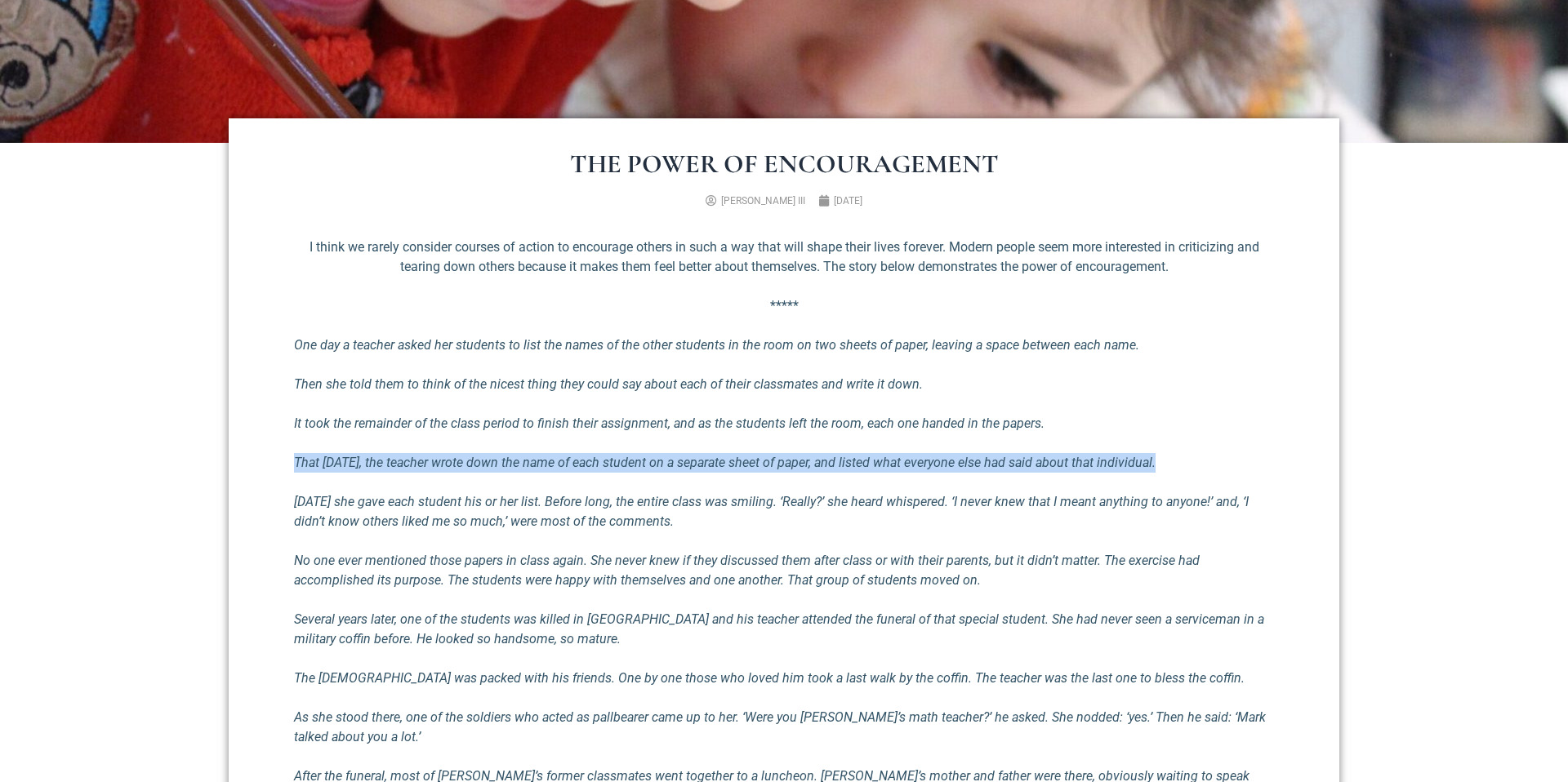
click at [894, 441] on div "I think we rarely consider courses of action to encourage others in such a way …" at bounding box center [784, 774] width 980 height 1072
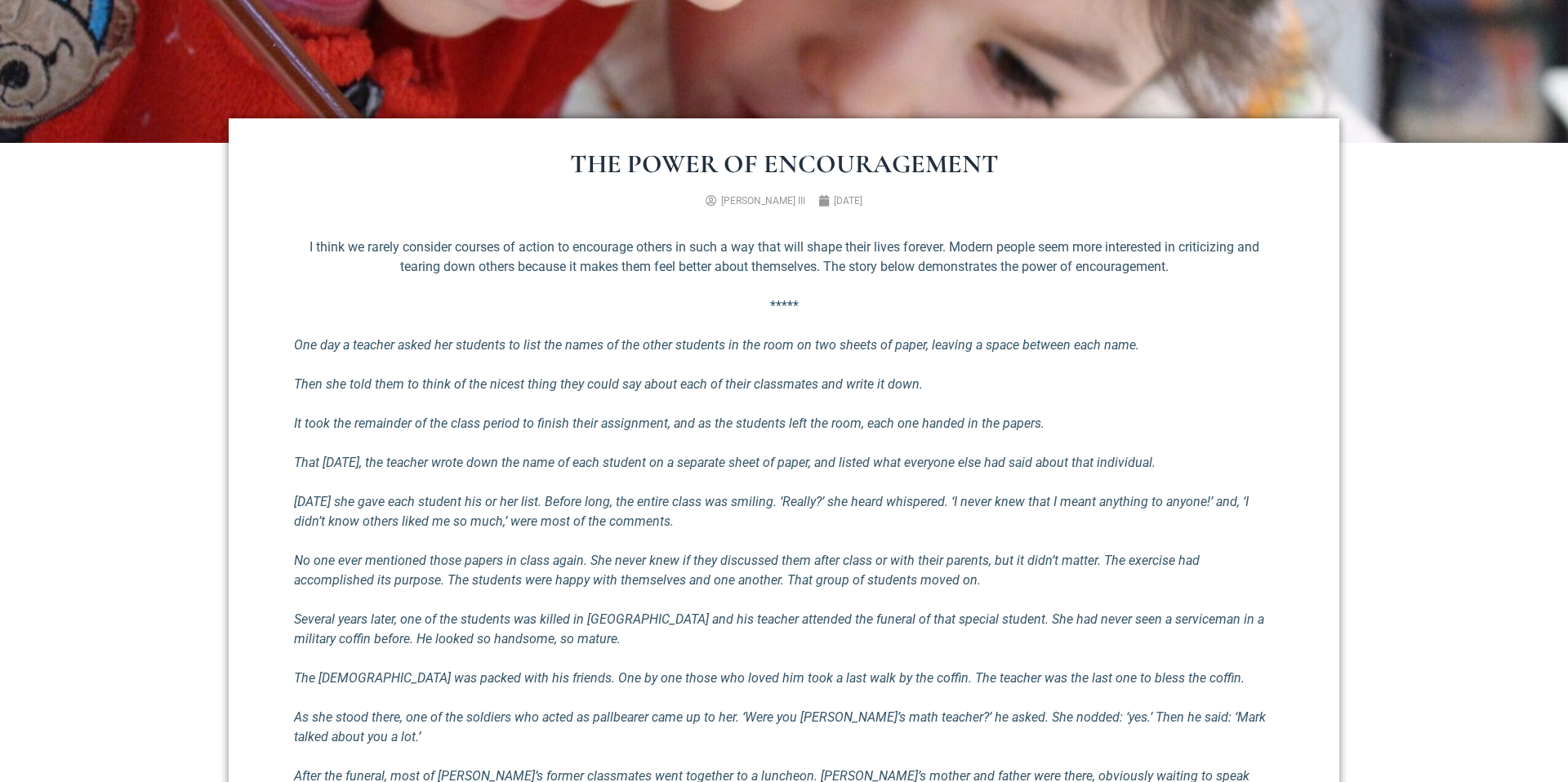
click at [867, 426] on em "It took the remainder of the class period to finish their assignment, and as th…" at bounding box center [669, 423] width 750 height 15
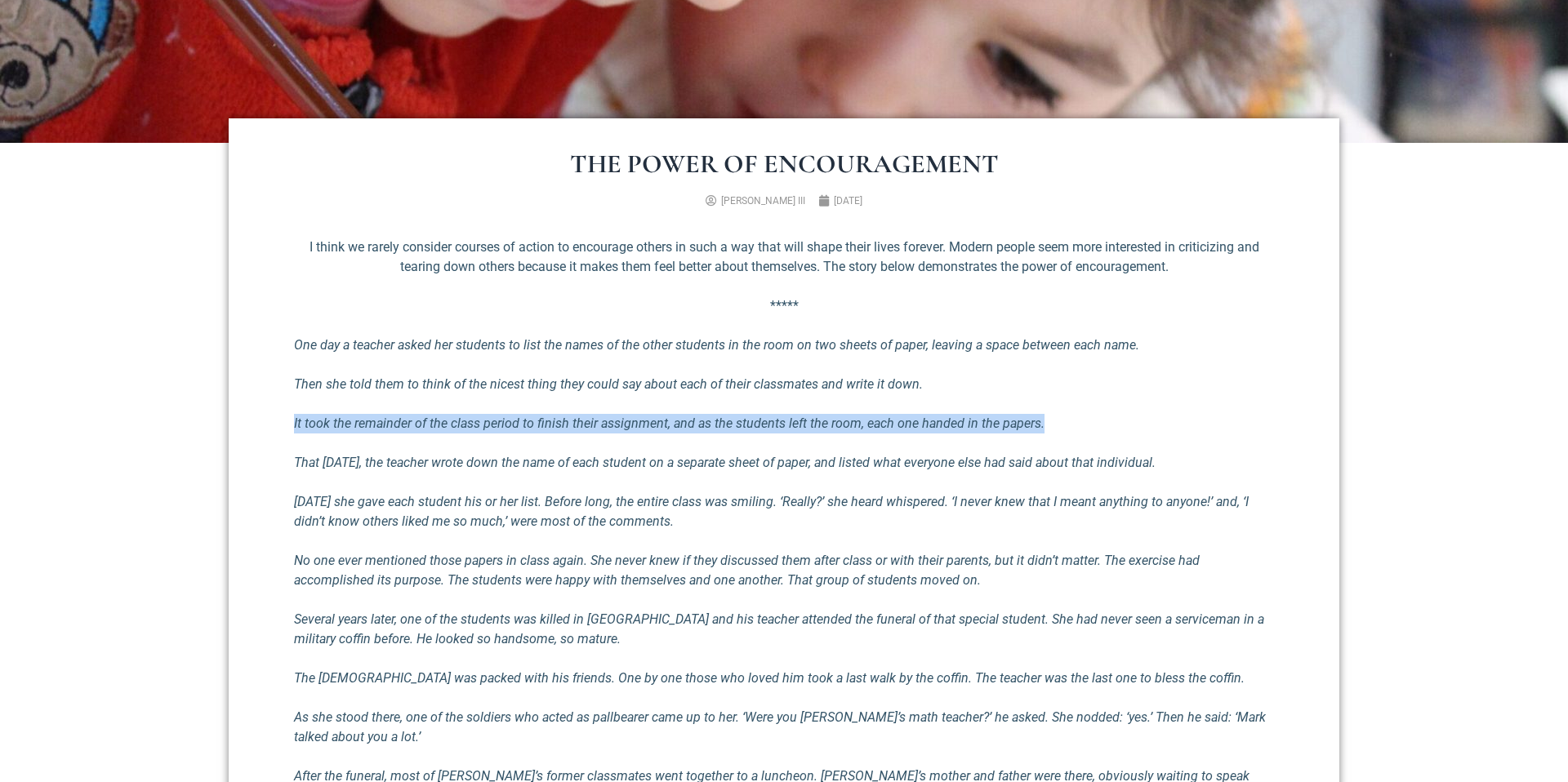
click at [867, 426] on em "It took the remainder of the class period to finish their assignment, and as th…" at bounding box center [669, 423] width 750 height 15
click at [672, 402] on div "I think we rarely consider courses of action to encourage others in such a way …" at bounding box center [784, 774] width 980 height 1072
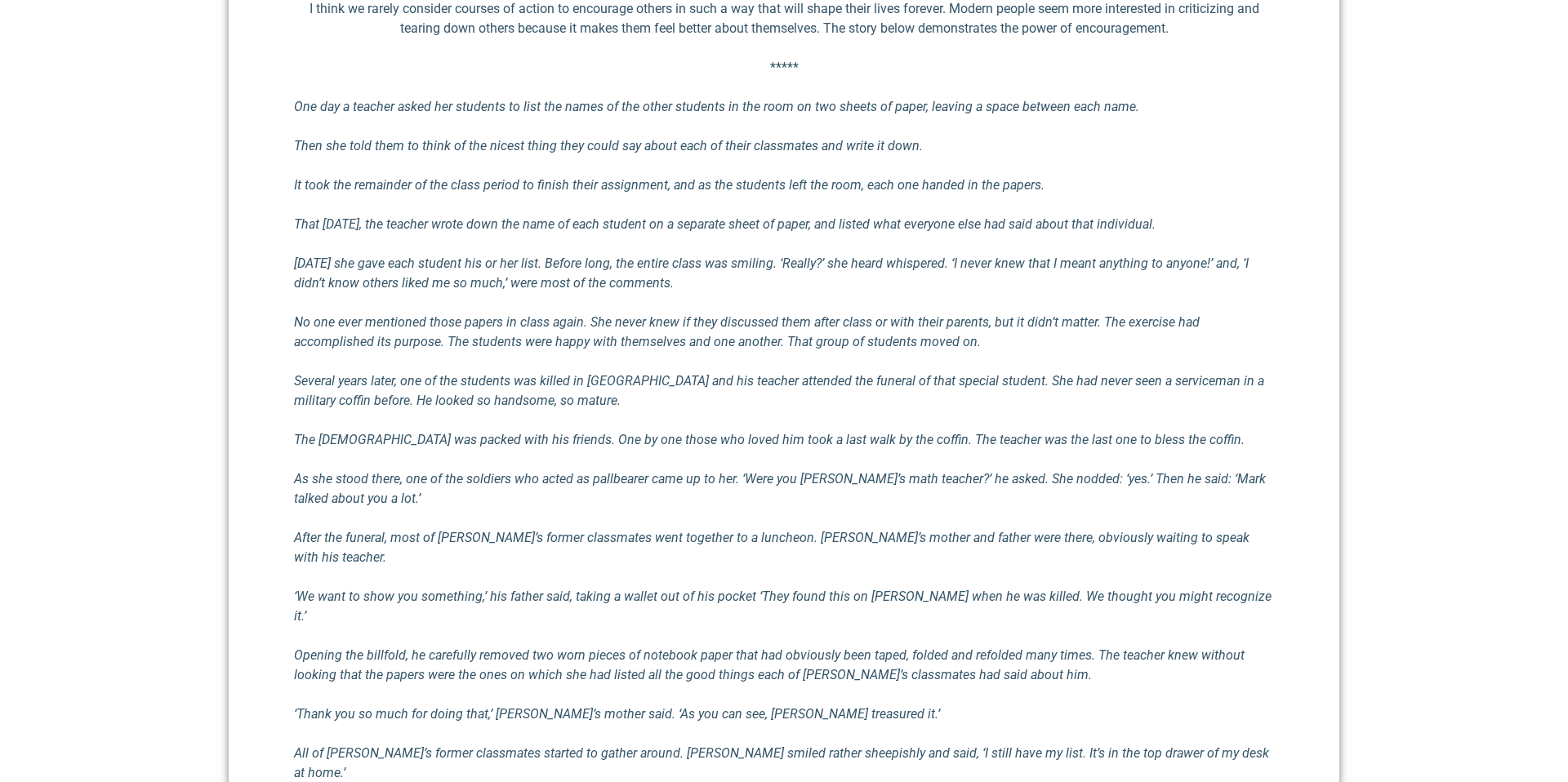
scroll to position [807, 0]
